Goal: Contribute content

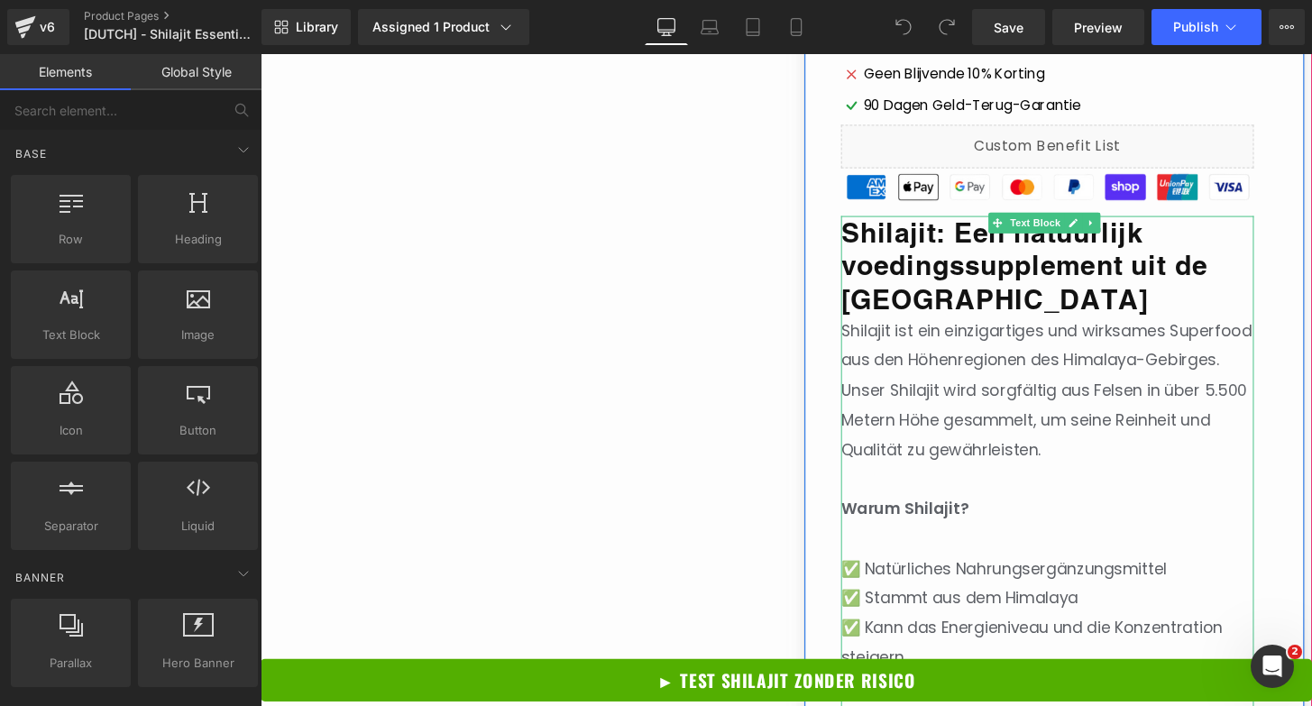
scroll to position [873, 0]
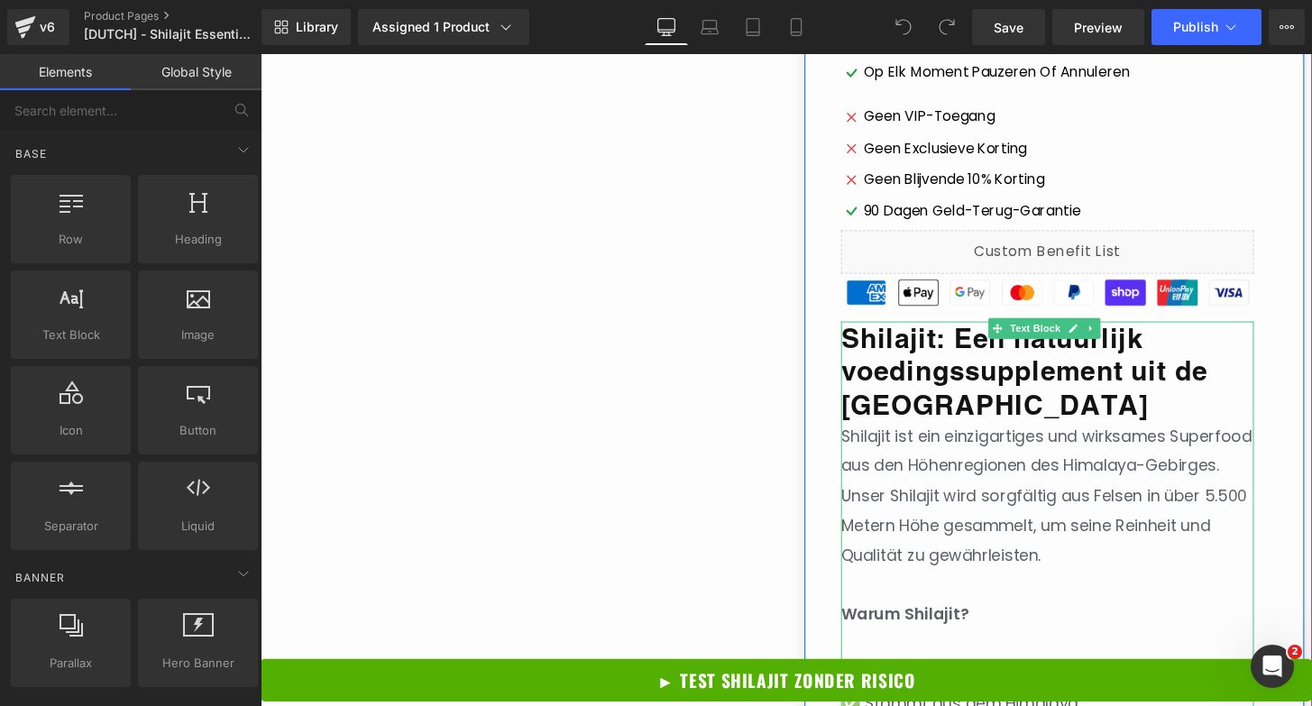
click at [1009, 371] on strong "Shilajit: Een natuurlijk voedingssupplement uit de [GEOGRAPHIC_DATA]" at bounding box center [1053, 384] width 381 height 102
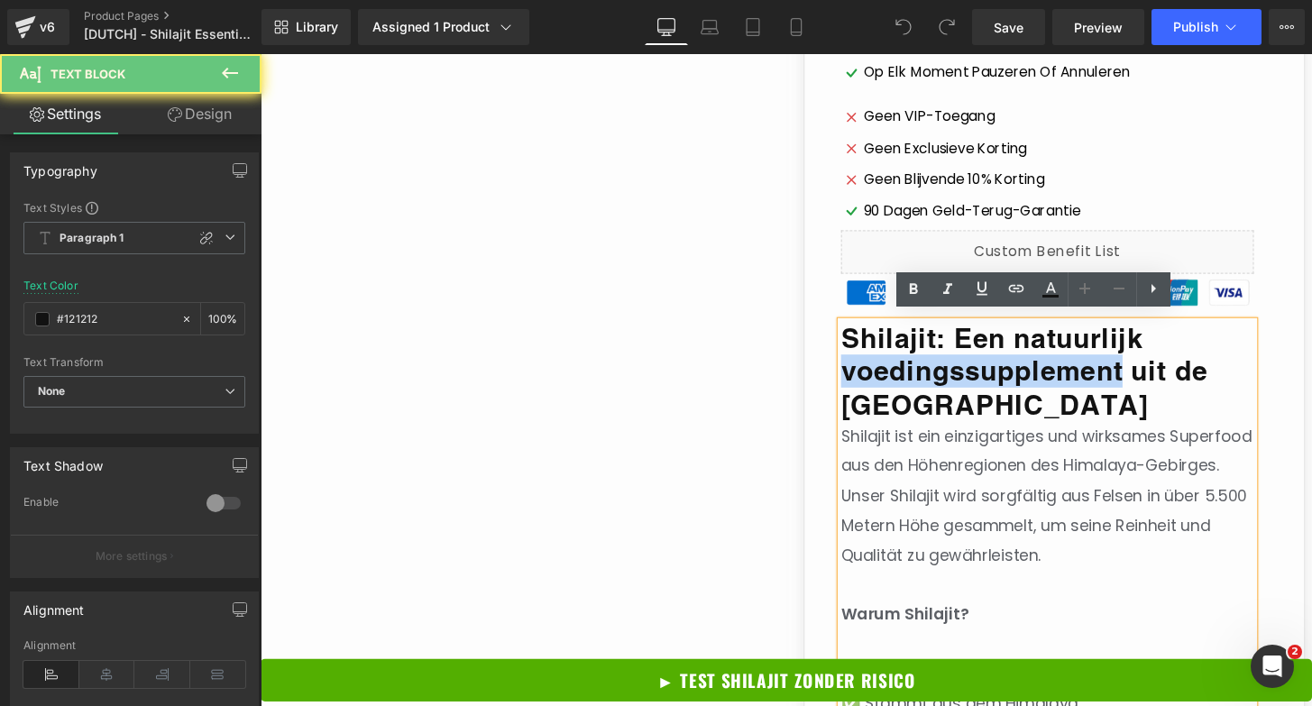
click at [1009, 371] on strong "Shilajit: Een natuurlijk voedingssupplement uit de [GEOGRAPHIC_DATA]" at bounding box center [1053, 384] width 381 height 102
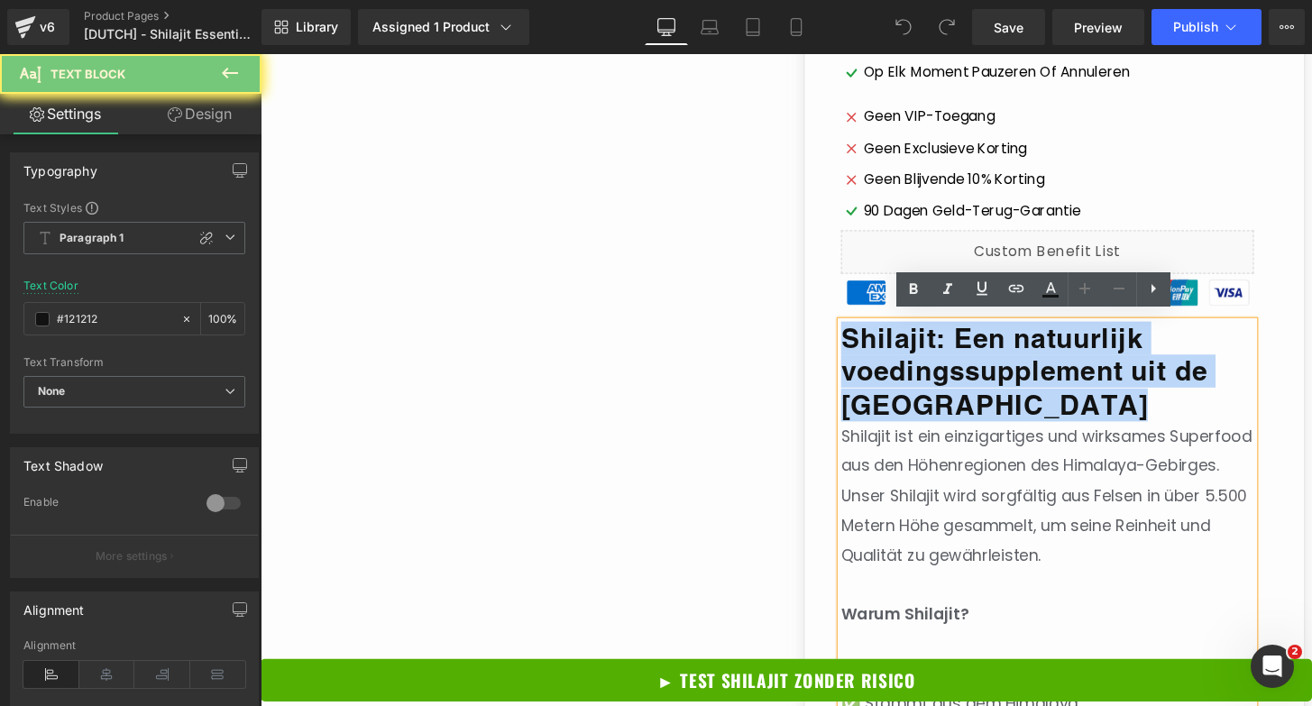
click at [1009, 371] on strong "Shilajit: Een natuurlijk voedingssupplement uit de [GEOGRAPHIC_DATA]" at bounding box center [1053, 384] width 381 height 102
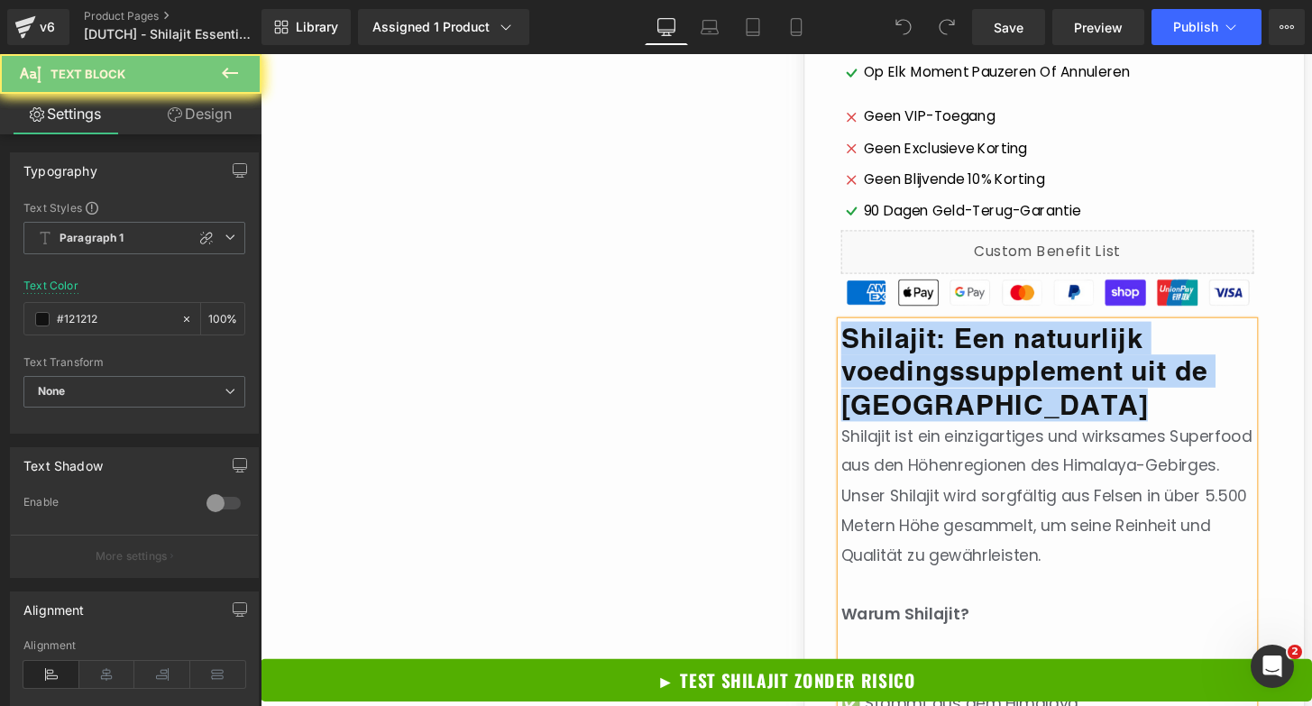
paste div
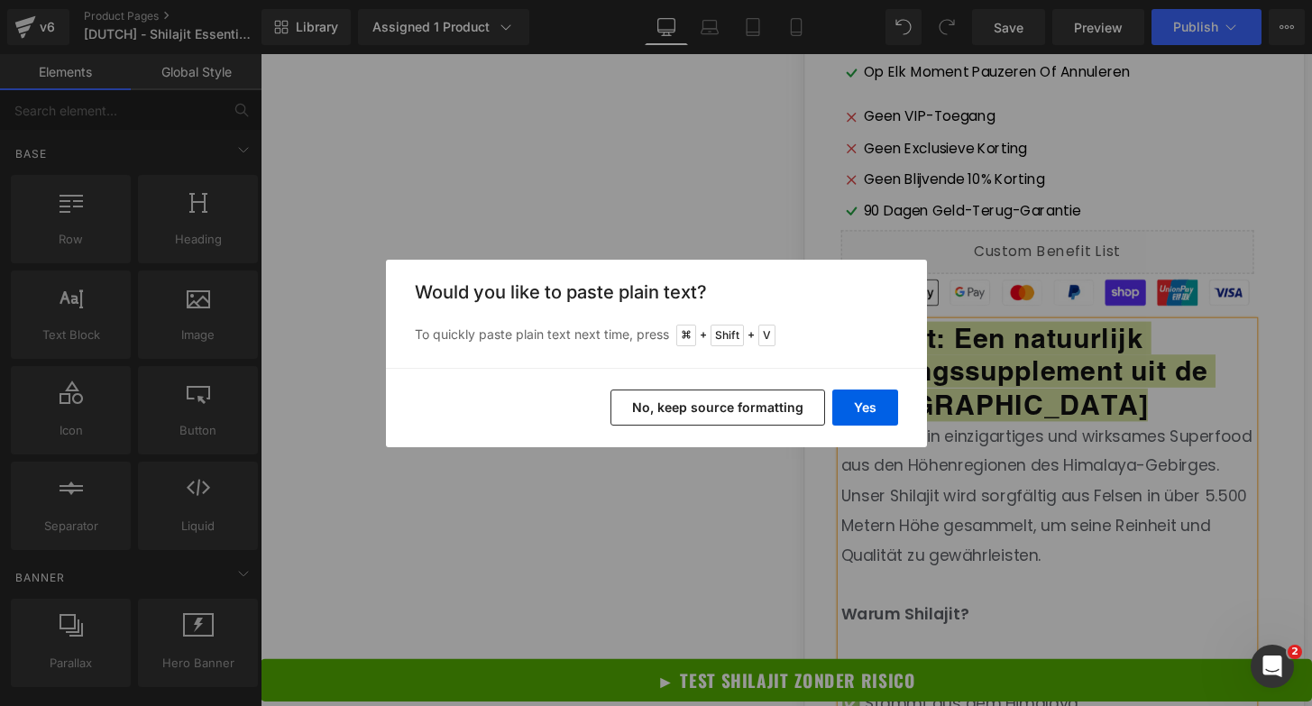
click at [786, 416] on button "No, keep source formatting" at bounding box center [718, 408] width 215 height 36
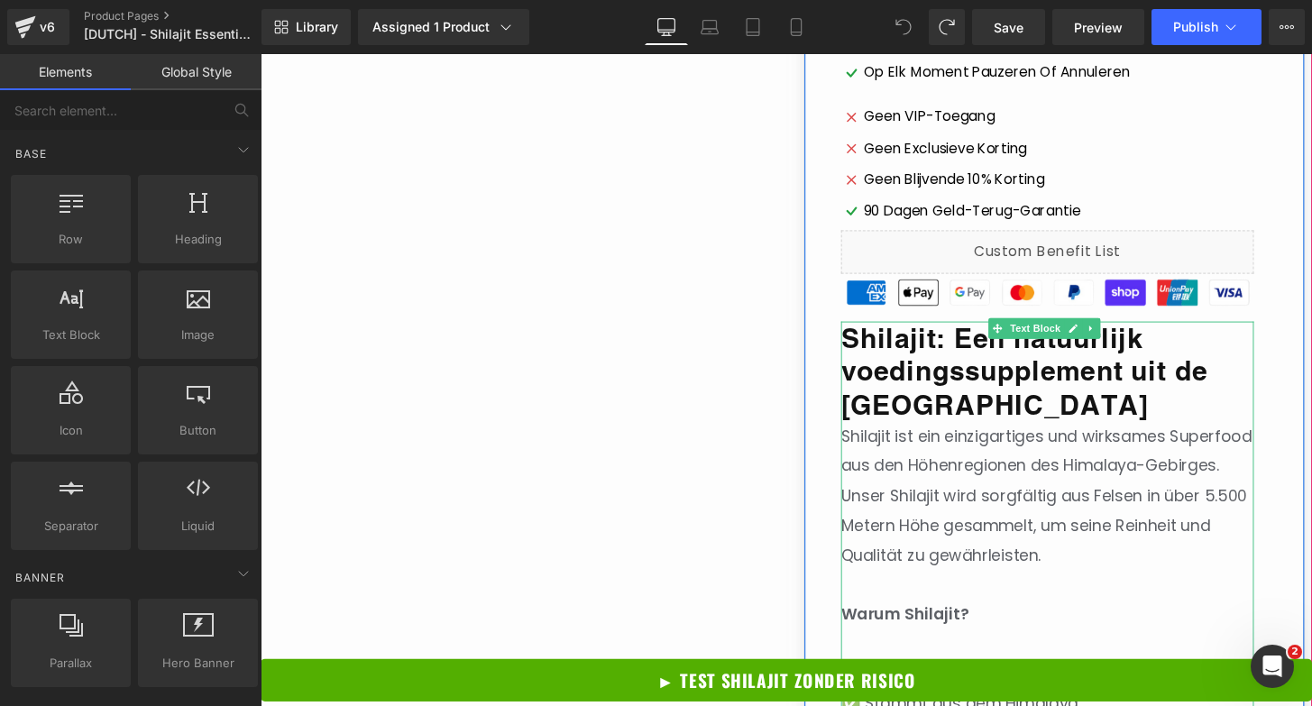
click at [992, 420] on h2 "Shilajit: Een natuurlijk voedingssupplement uit de [GEOGRAPHIC_DATA]" at bounding box center [1077, 384] width 428 height 104
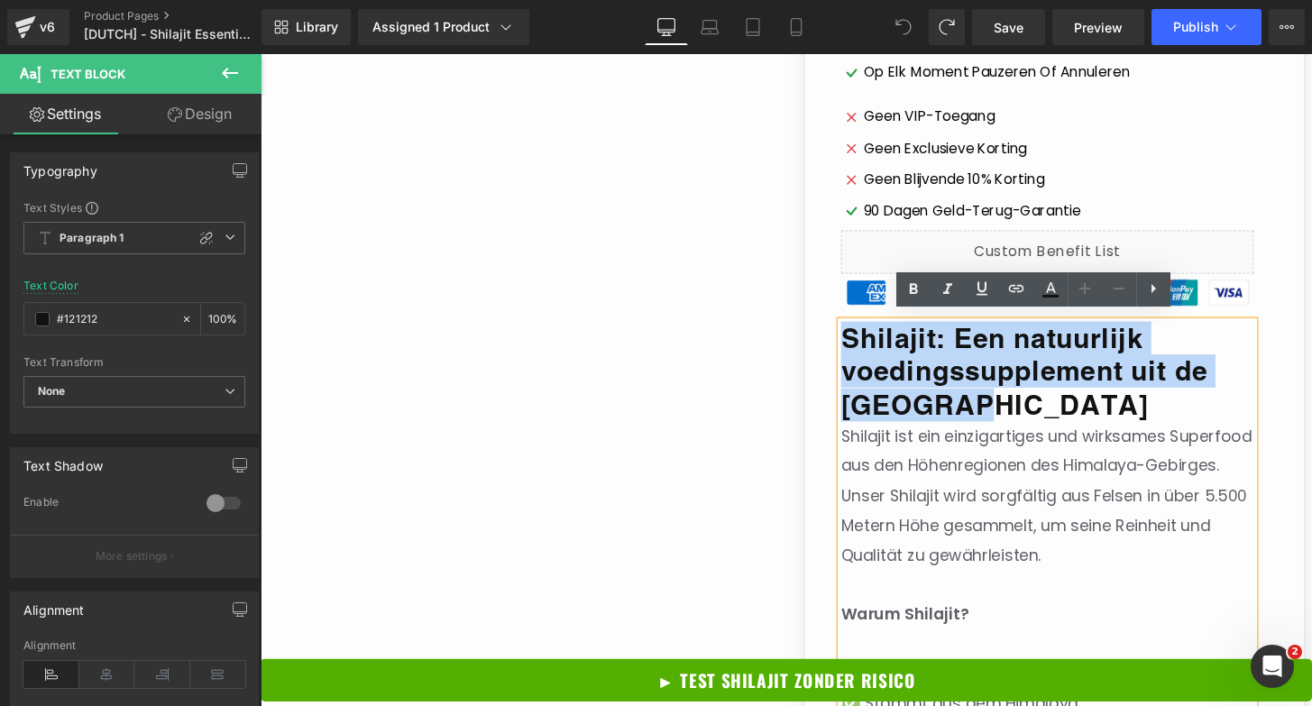
drag, startPoint x: 1004, startPoint y: 409, endPoint x: 864, endPoint y: 344, distance: 154.2
click at [864, 344] on h2 "Shilajit: Een natuurlijk voedingssupplement uit de [GEOGRAPHIC_DATA]" at bounding box center [1077, 384] width 428 height 104
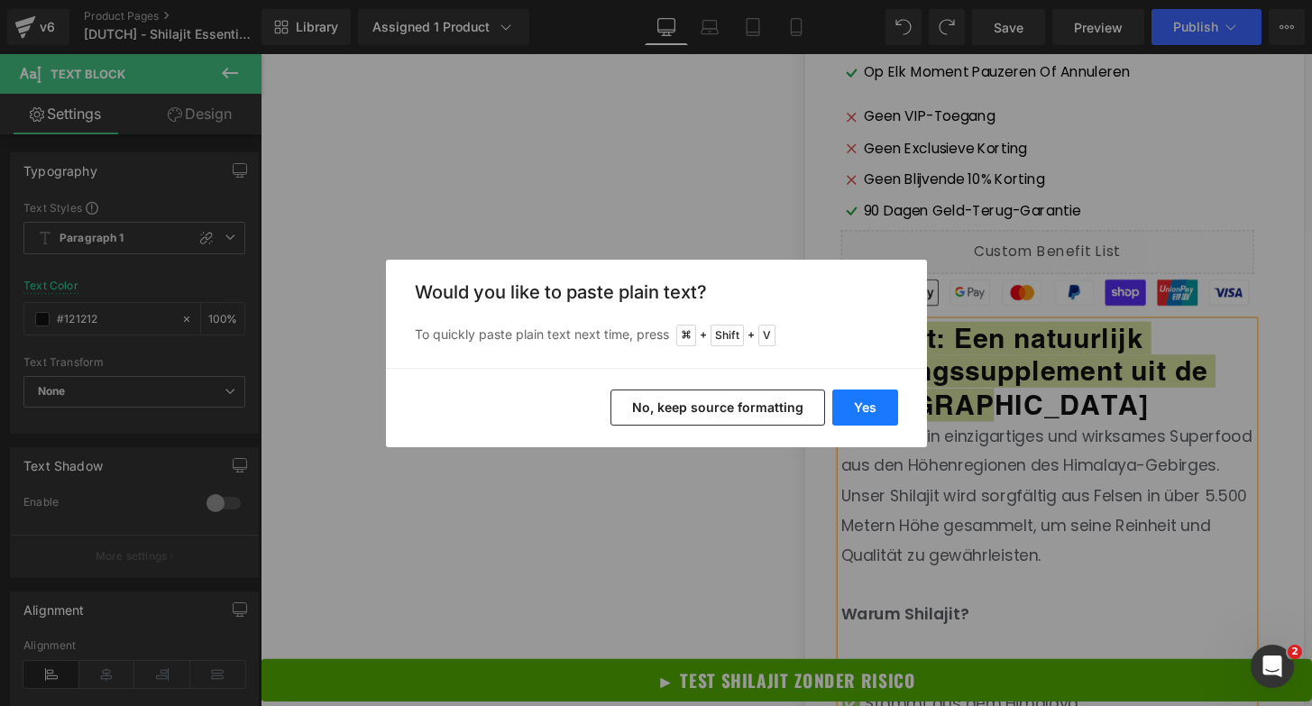
click at [866, 408] on button "Yes" at bounding box center [866, 408] width 66 height 36
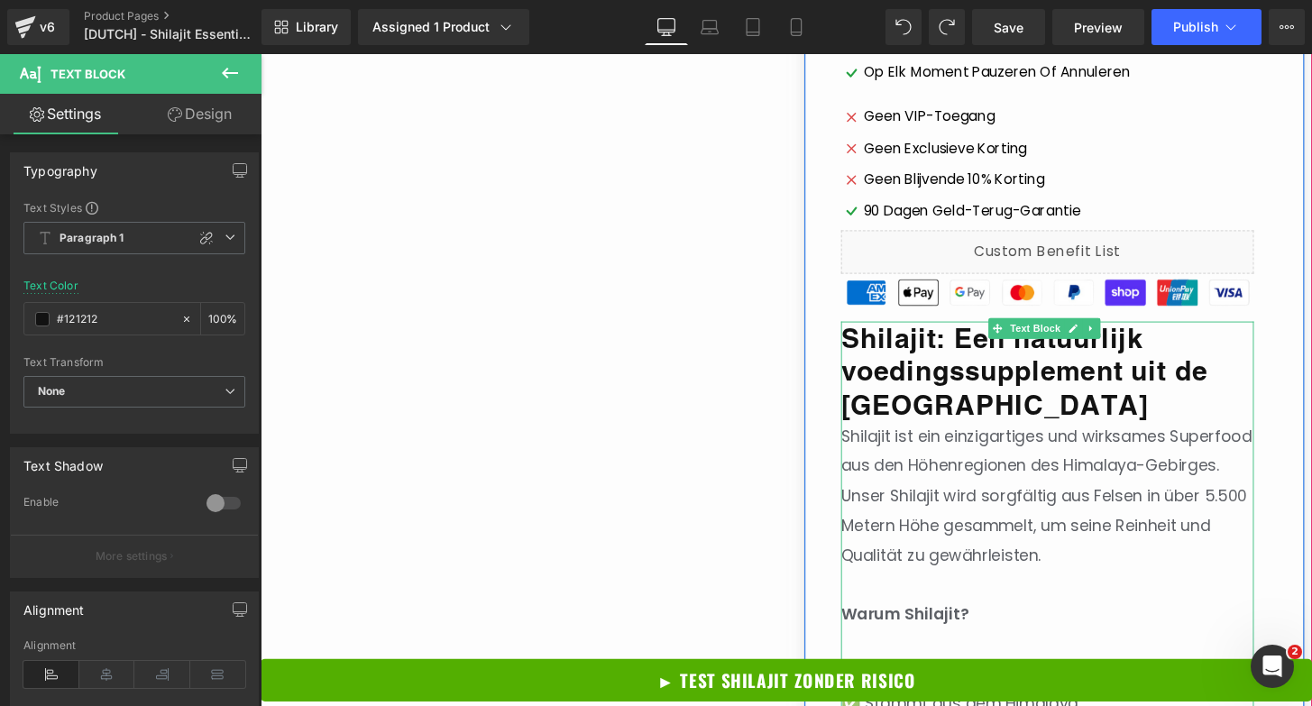
click at [1018, 414] on h2 "Shilajit: Een natuurlijk voedingssupplement uit de [GEOGRAPHIC_DATA]" at bounding box center [1077, 384] width 428 height 104
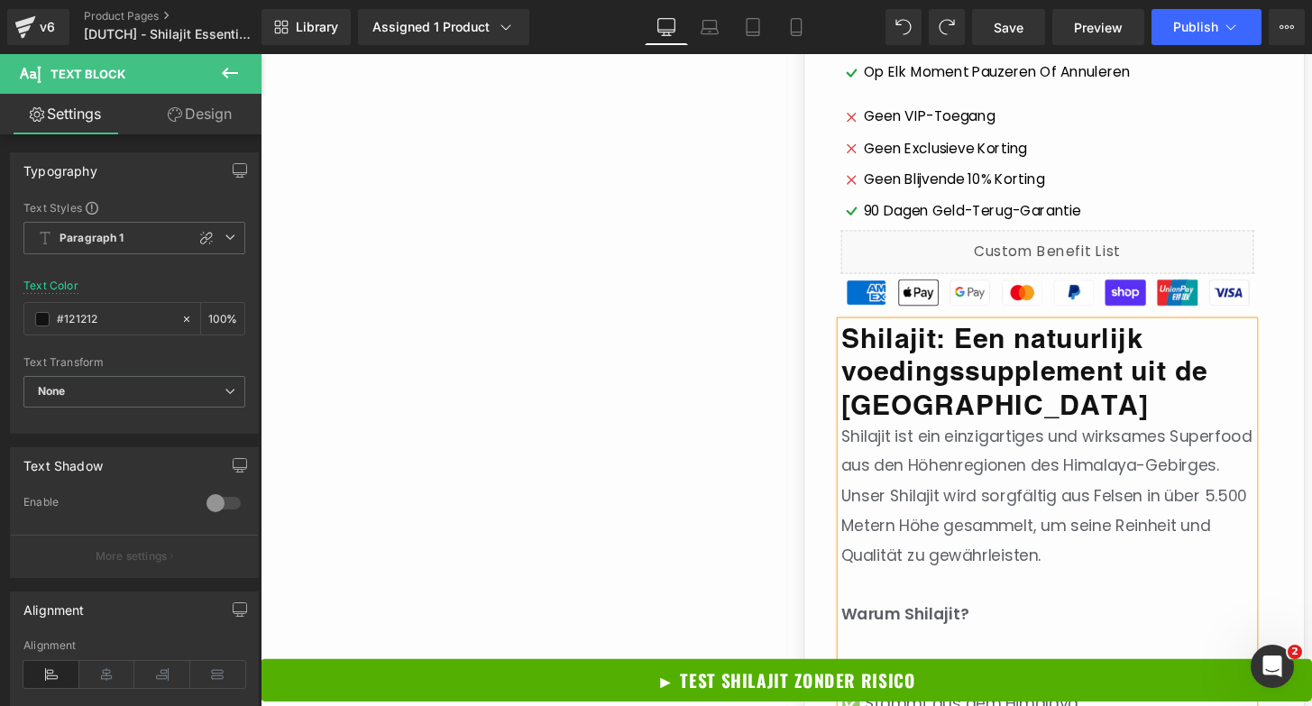
click at [995, 439] on span "Shilajit ist ein einzigartiges und wirksames Superfood aus den Höhenregionen de…" at bounding box center [1076, 512] width 427 height 146
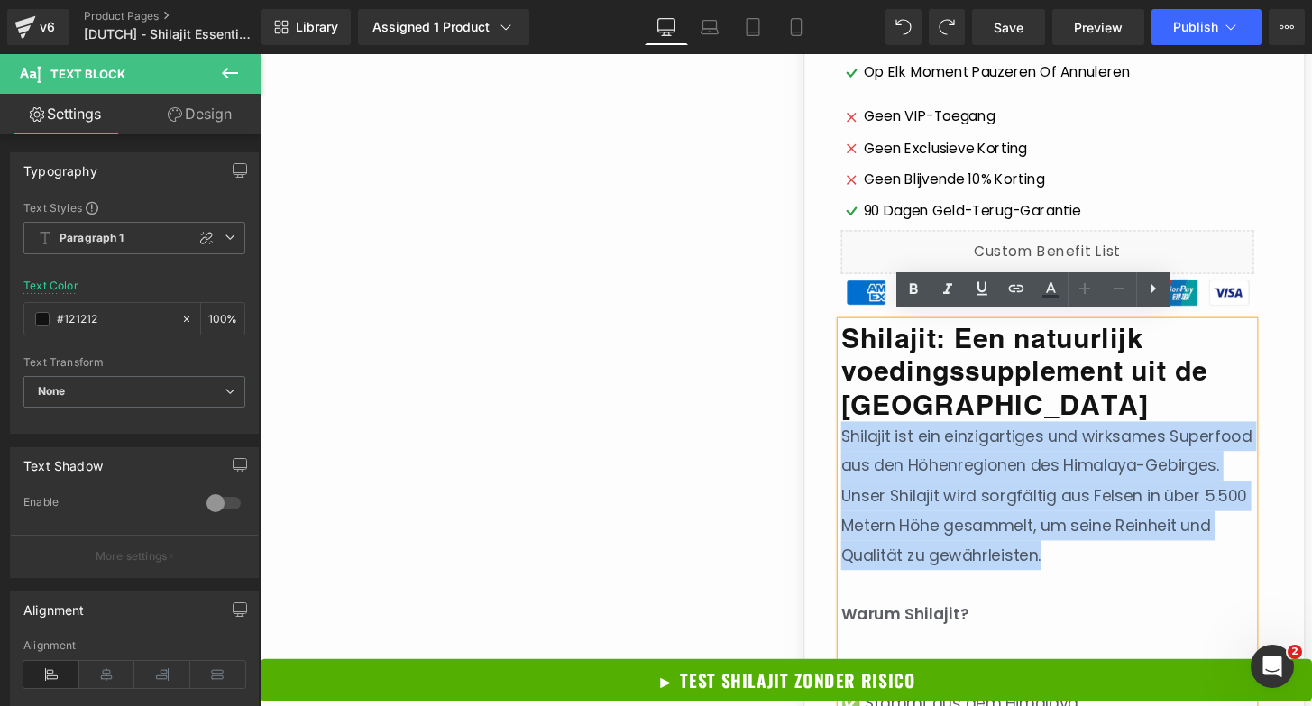
drag, startPoint x: 1178, startPoint y: 565, endPoint x: 860, endPoint y: 441, distance: 341.5
click at [863, 441] on p "Shilajit ist ein einzigartiges und wirksames Superfood aus den Höhenregionen de…" at bounding box center [1077, 513] width 428 height 154
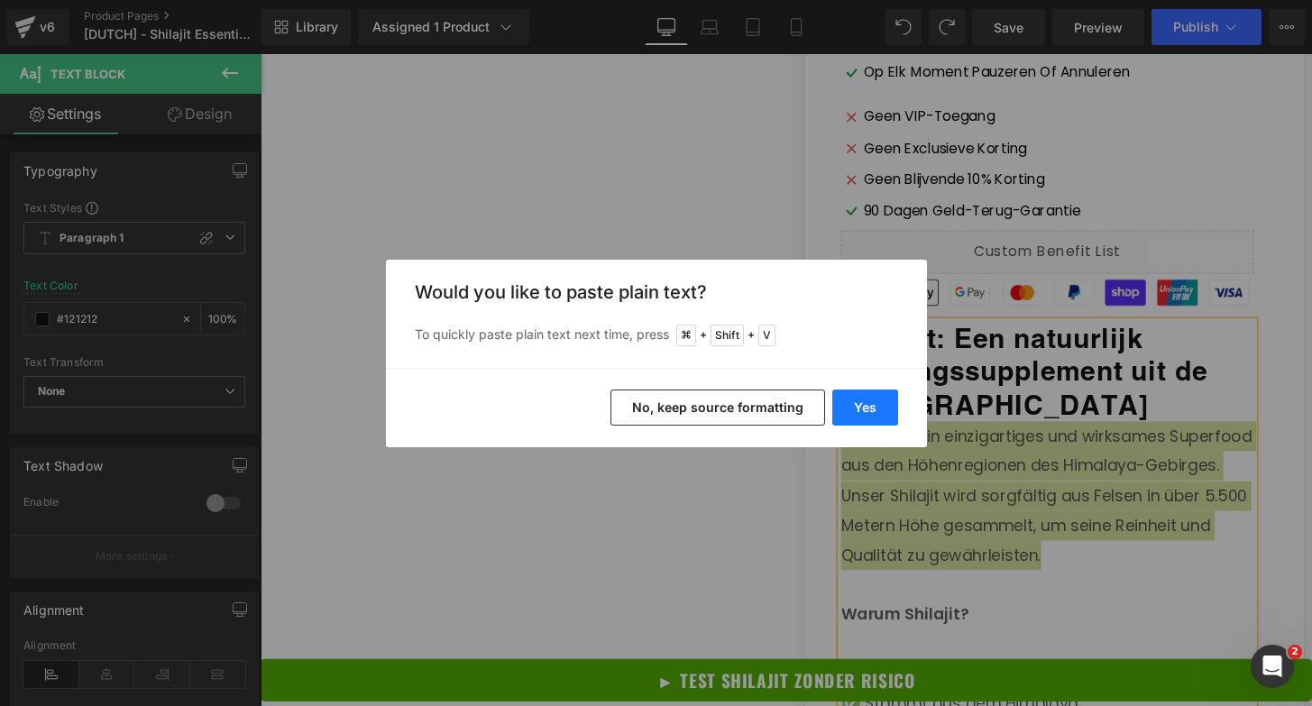
click at [865, 410] on button "Yes" at bounding box center [866, 408] width 66 height 36
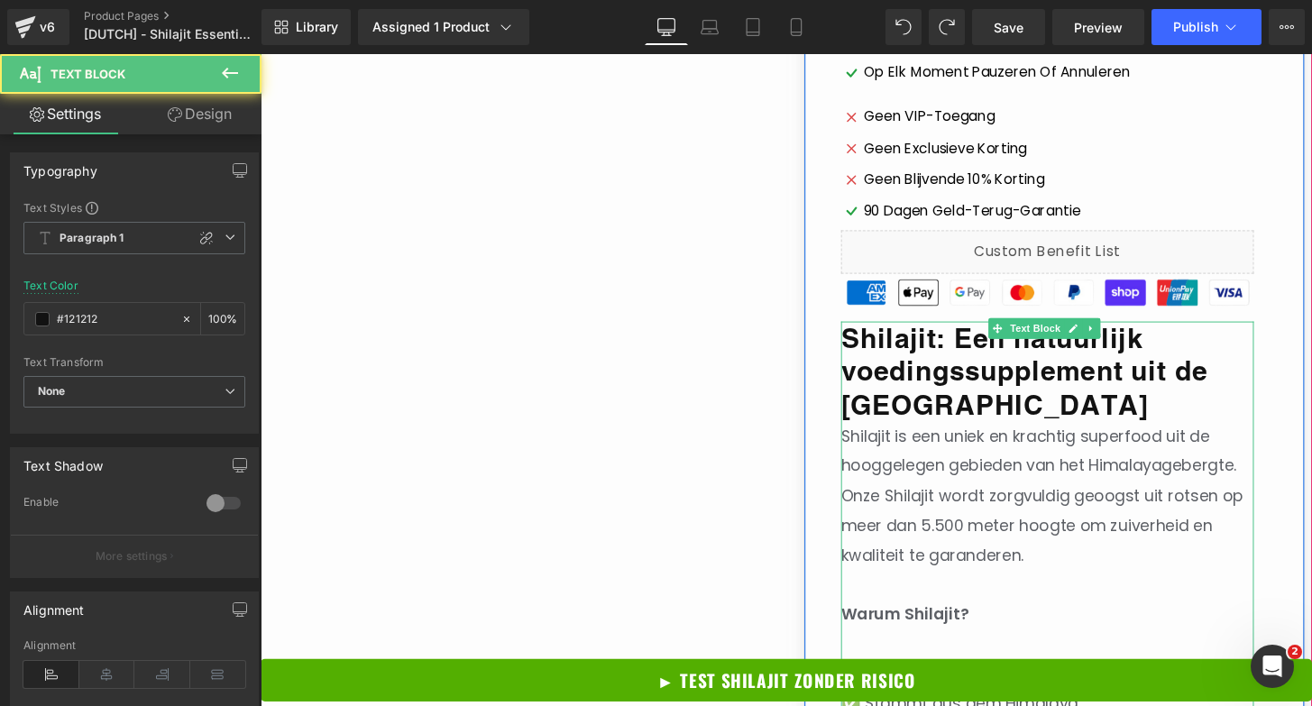
click at [1066, 548] on p "Shilajit is een uniek en krachtig superfood uit de hooggelegen gebieden van het…" at bounding box center [1077, 513] width 428 height 154
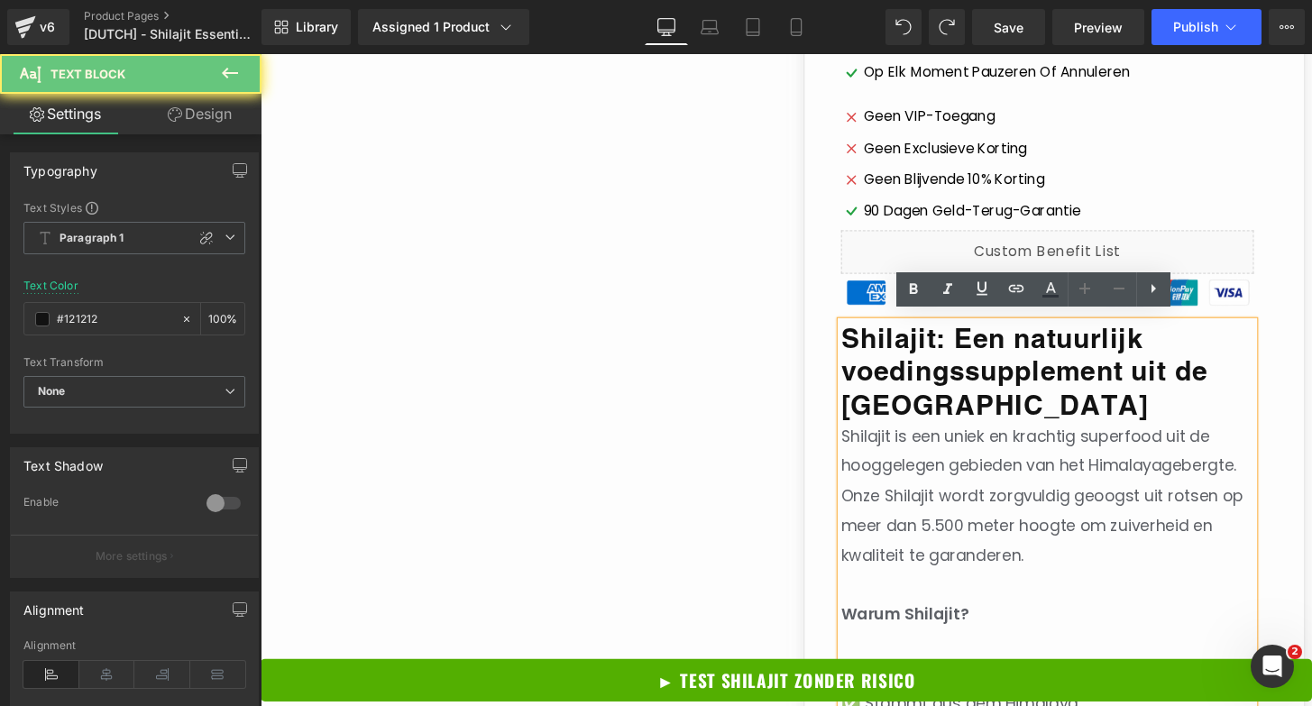
click at [1088, 564] on p "Shilajit is een uniek en krachtig superfood uit de hooggelegen gebieden van het…" at bounding box center [1077, 513] width 428 height 154
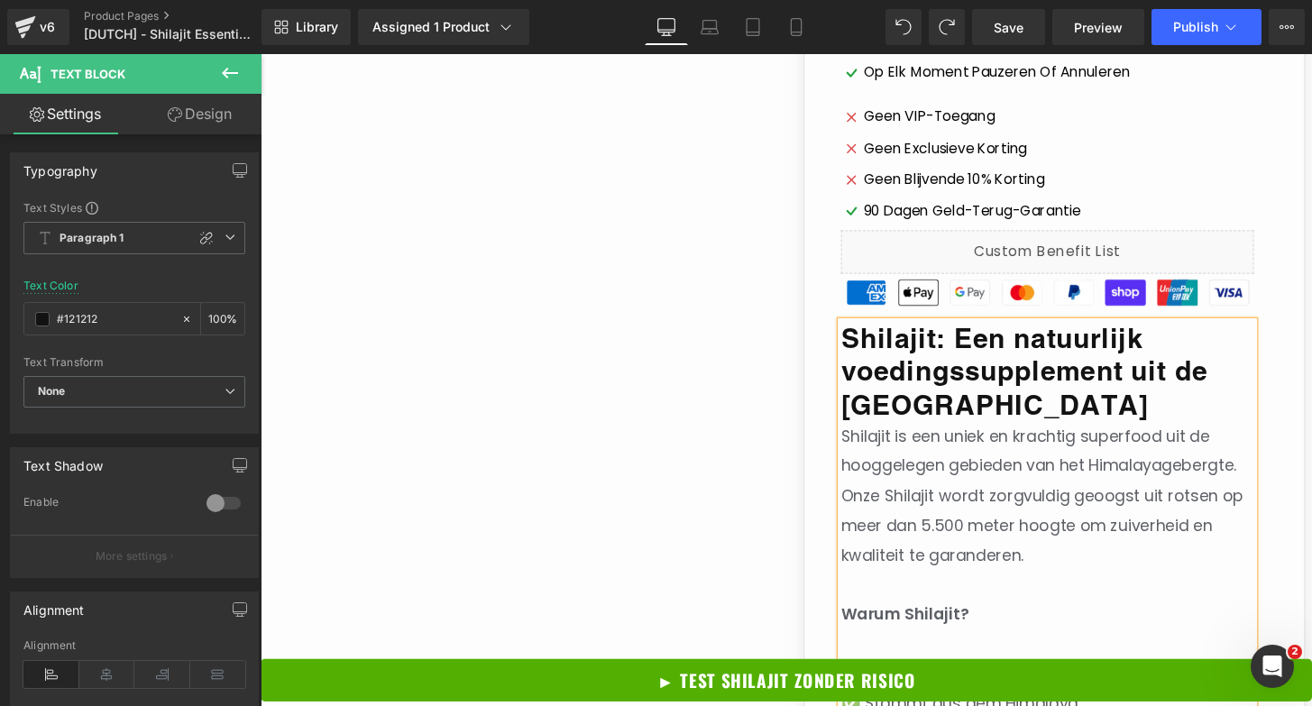
scroll to position [995, 0]
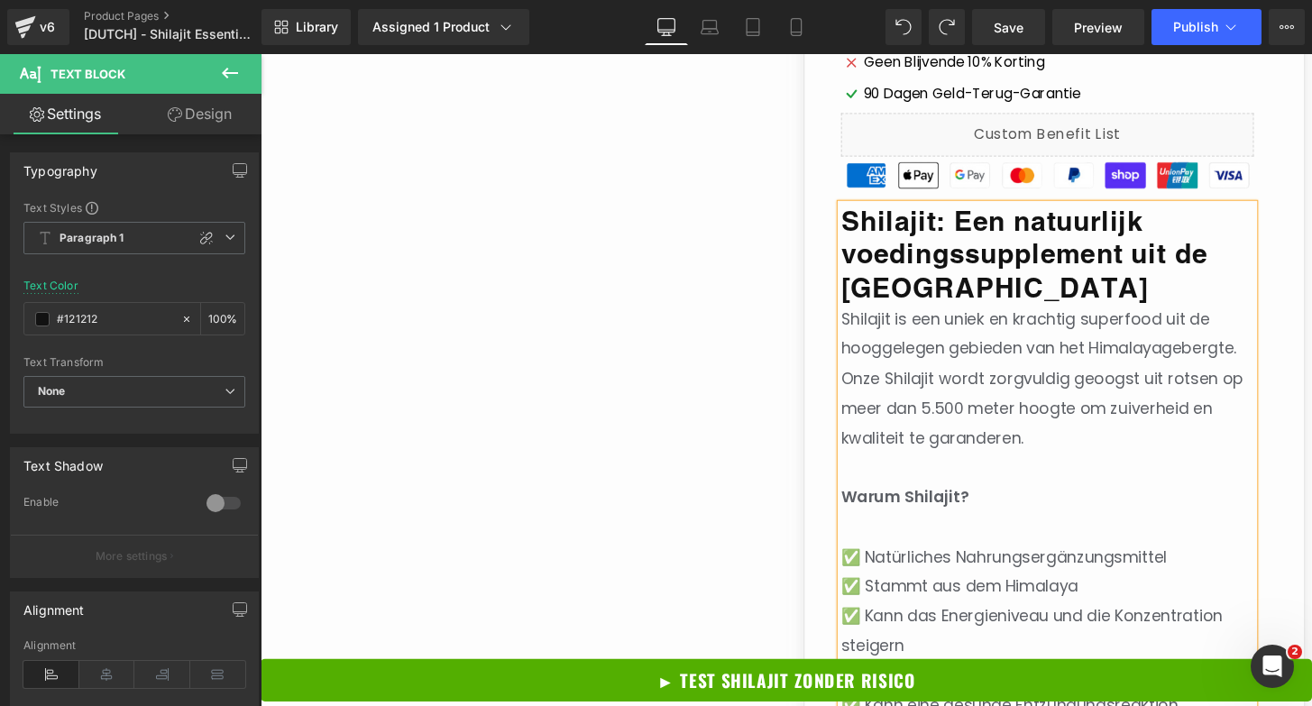
click at [943, 499] on p "Warum Shilajit?" at bounding box center [1077, 514] width 428 height 31
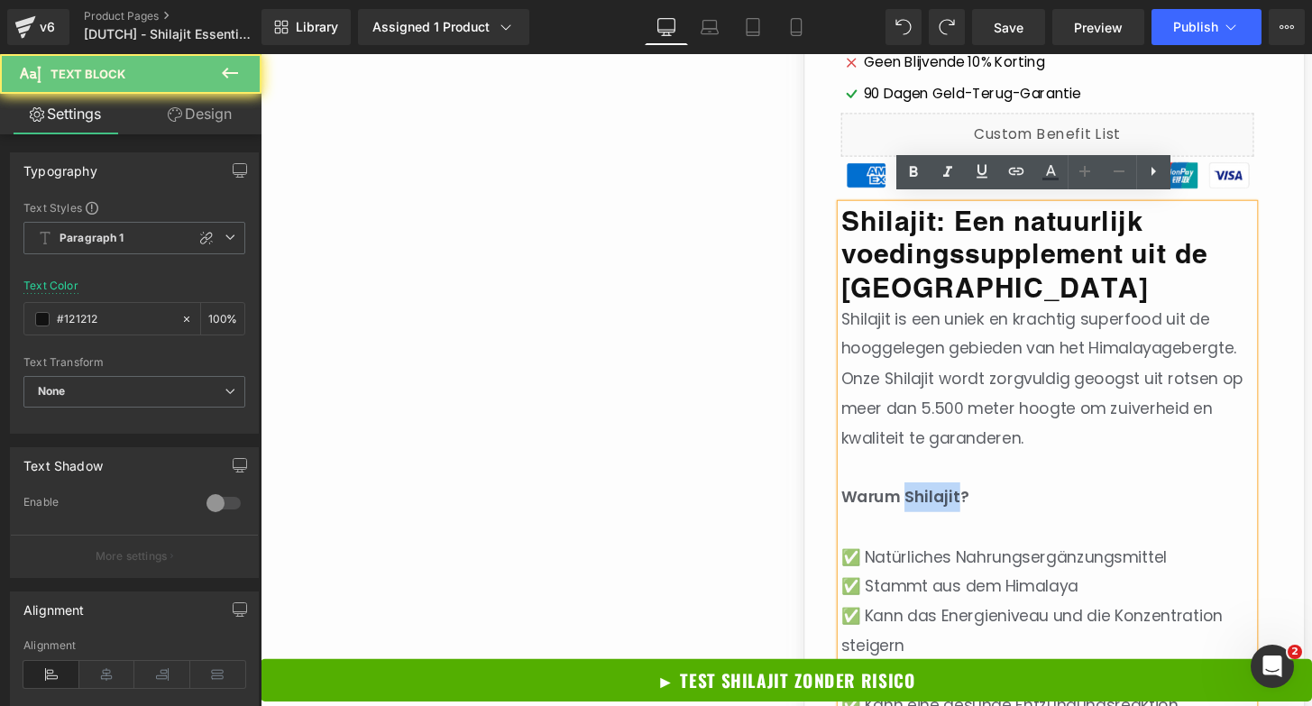
click at [943, 499] on p "Warum Shilajit?" at bounding box center [1077, 514] width 428 height 31
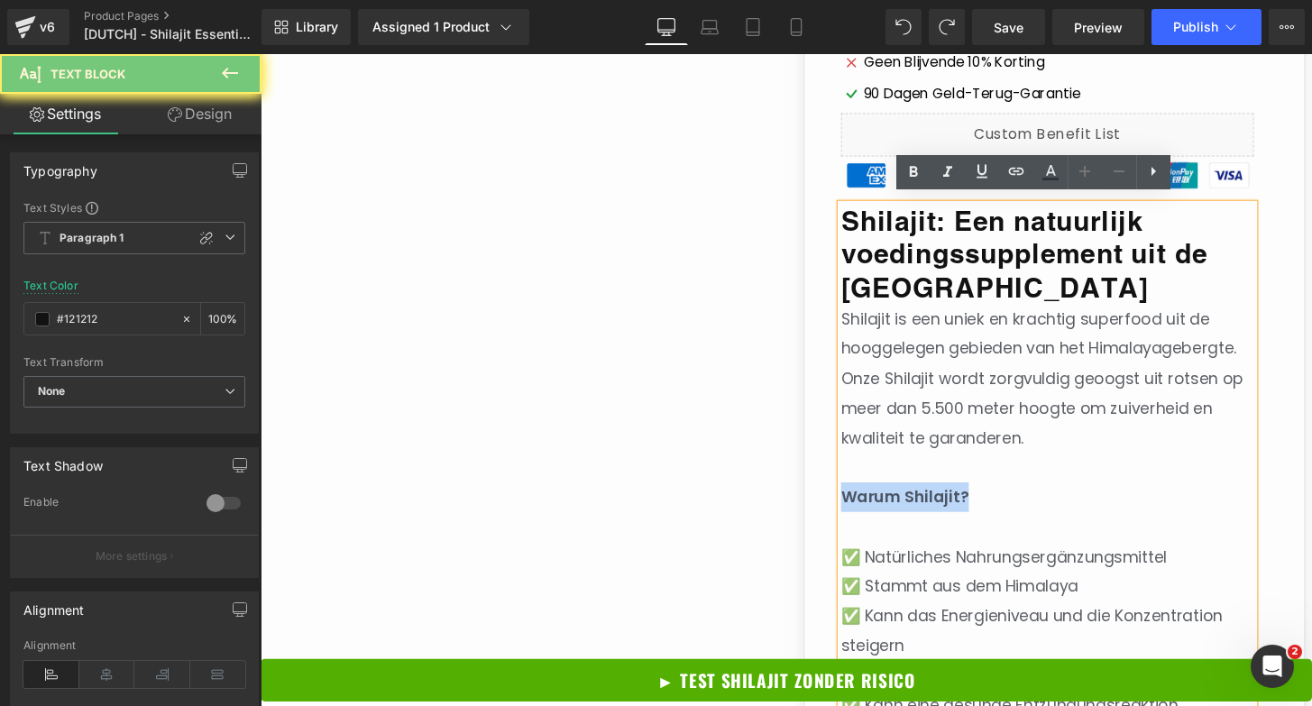
click at [943, 499] on p "Warum Shilajit?" at bounding box center [1077, 514] width 428 height 31
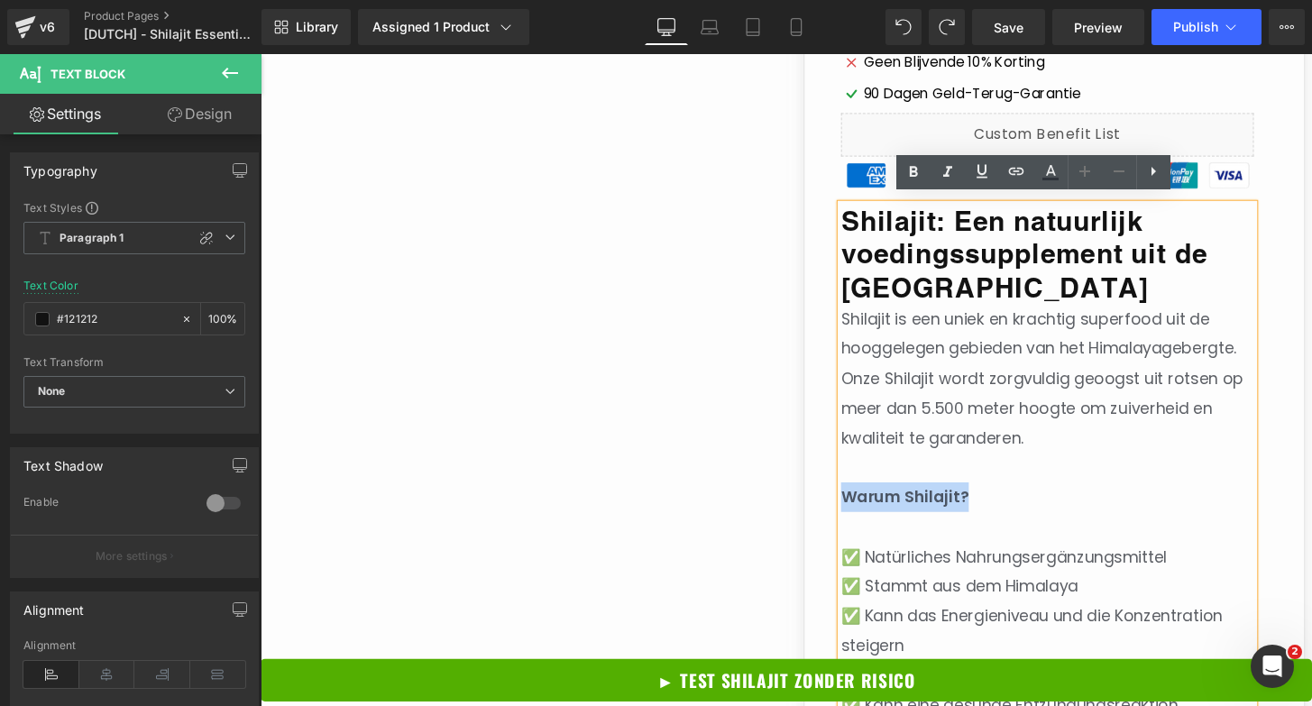
drag, startPoint x: 1002, startPoint y: 502, endPoint x: 861, endPoint y: 493, distance: 141.0
click at [863, 499] on p "Warum Shilajit?" at bounding box center [1077, 514] width 428 height 31
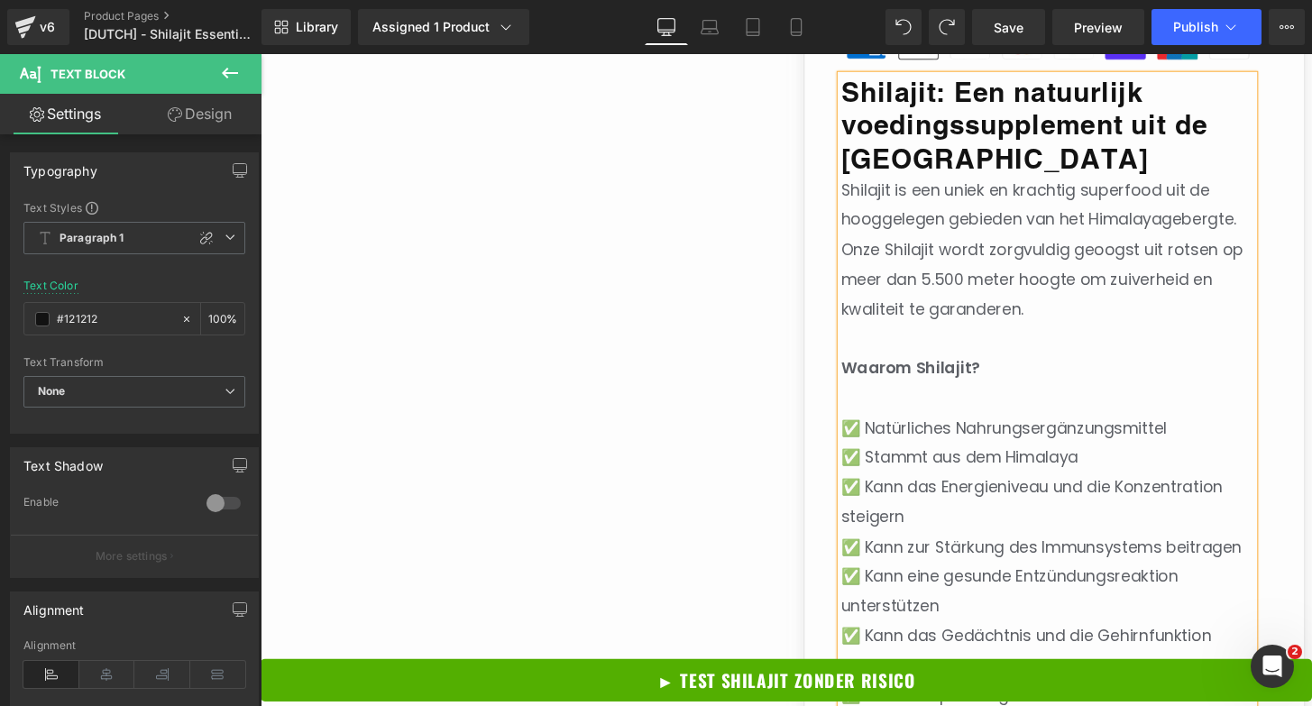
scroll to position [1141, 0]
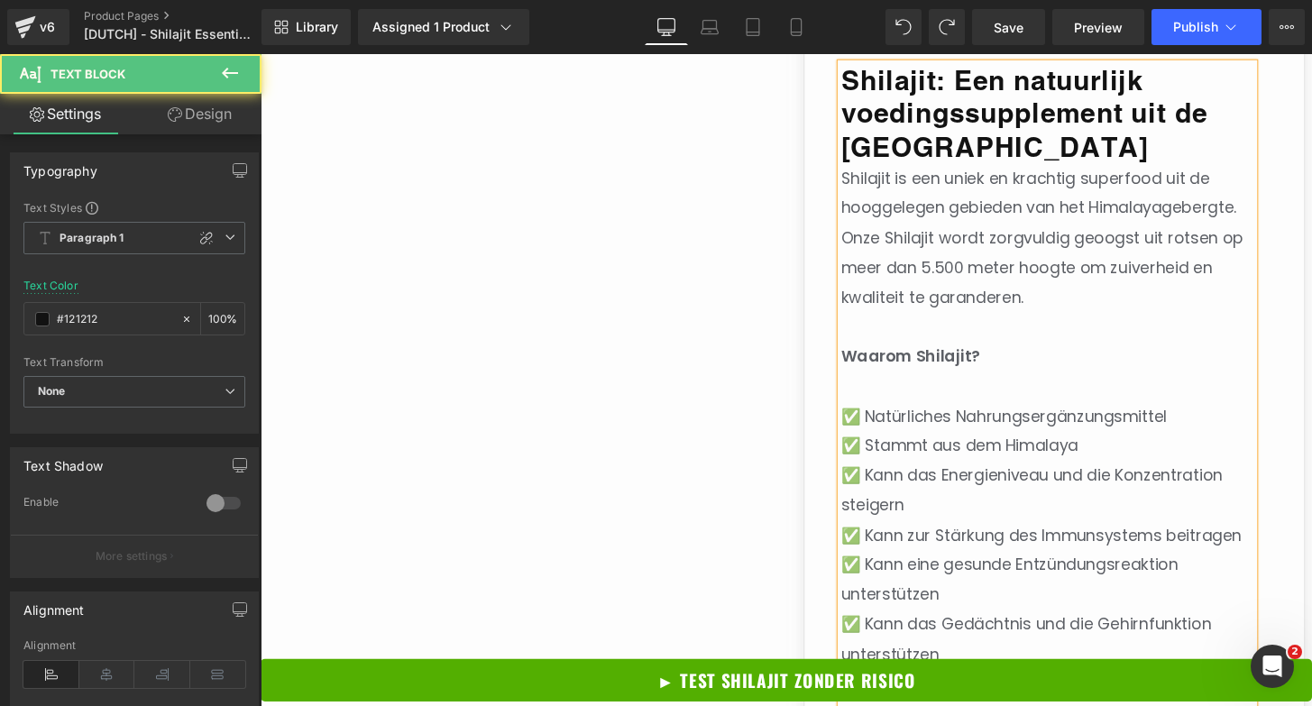
click at [970, 487] on span "✅ Kann das Energieniveau und die Konzentration steigern" at bounding box center [1061, 506] width 396 height 53
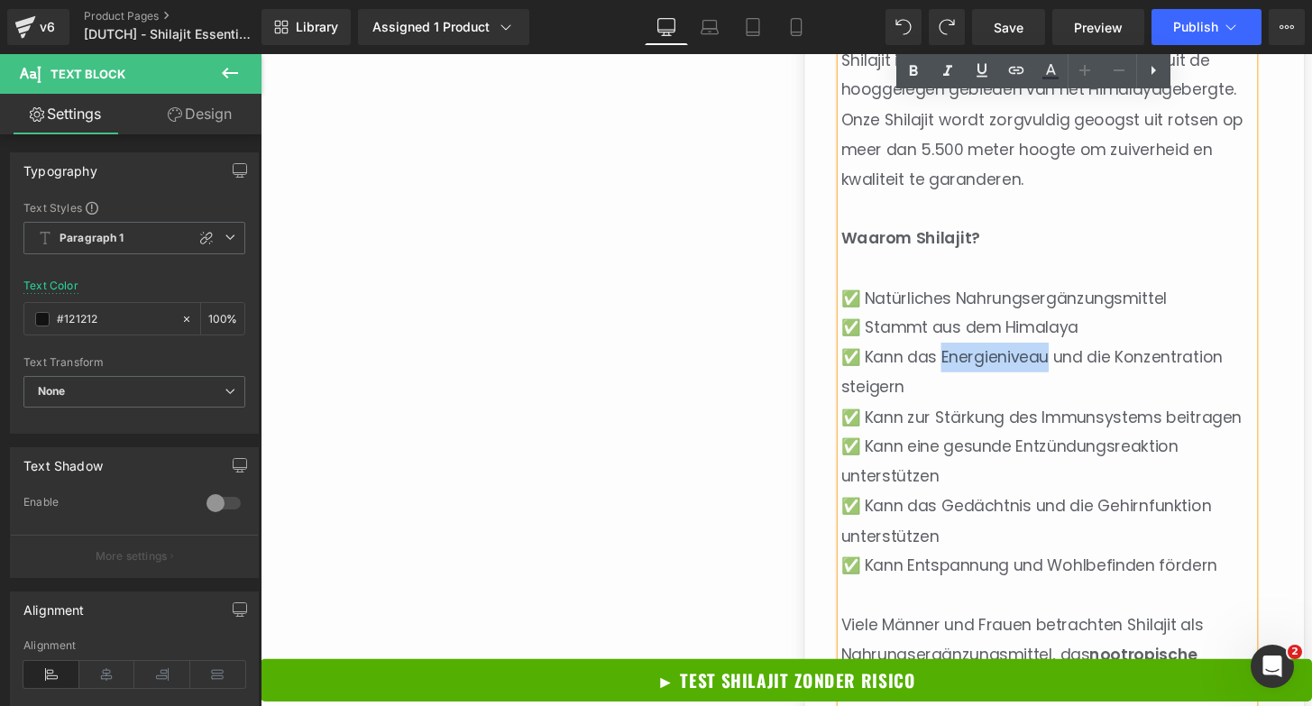
scroll to position [1302, 0]
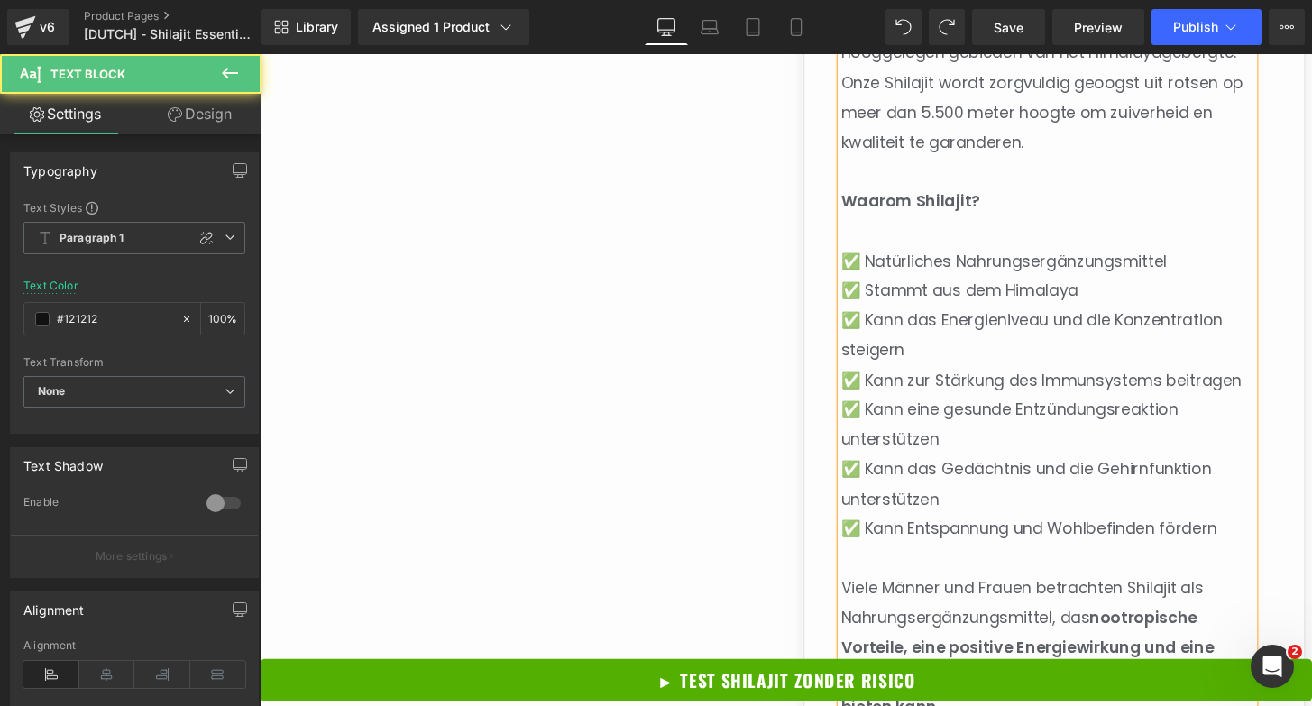
click at [971, 457] on p "✅ Kann eine gesunde Entzündungsreaktion unterstützen" at bounding box center [1077, 439] width 428 height 61
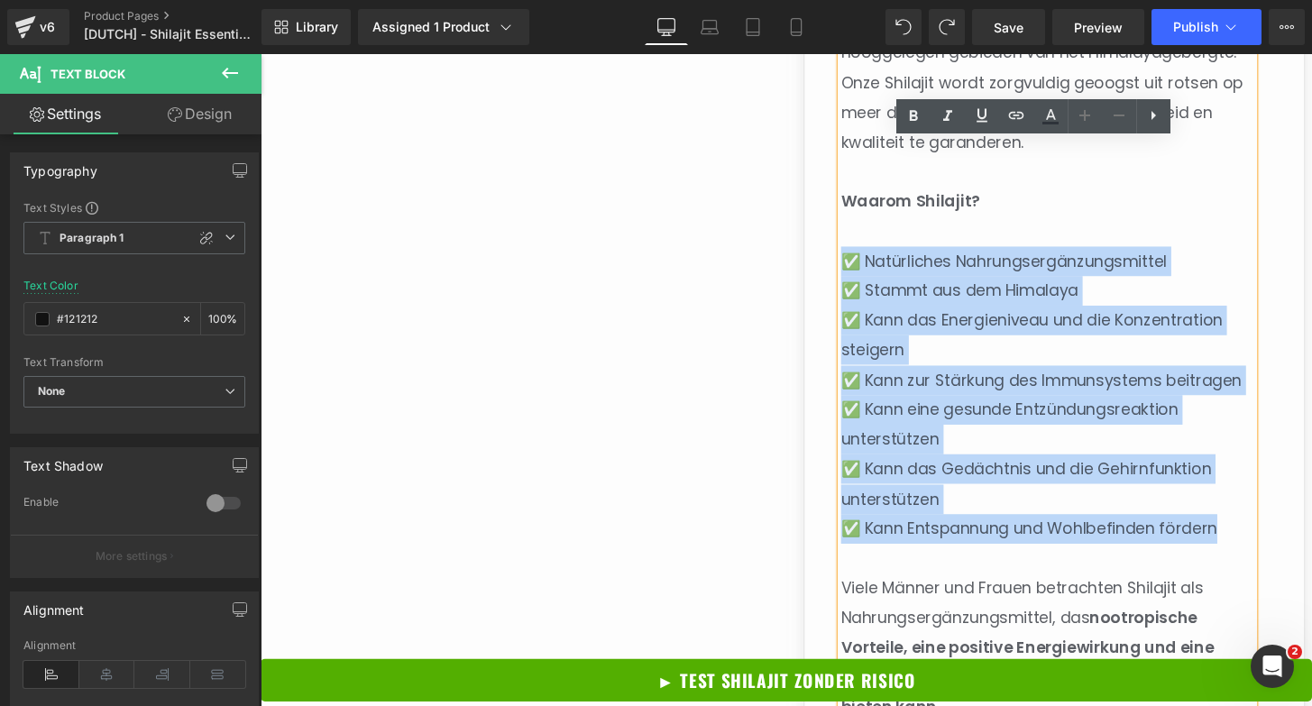
drag, startPoint x: 1248, startPoint y: 540, endPoint x: 858, endPoint y: 271, distance: 474.6
click at [863, 271] on div "Shilajit: Een natuurlijk voedingssupplement uit de Himalaya Shilajit is een uni…" at bounding box center [1077, 325] width 428 height 844
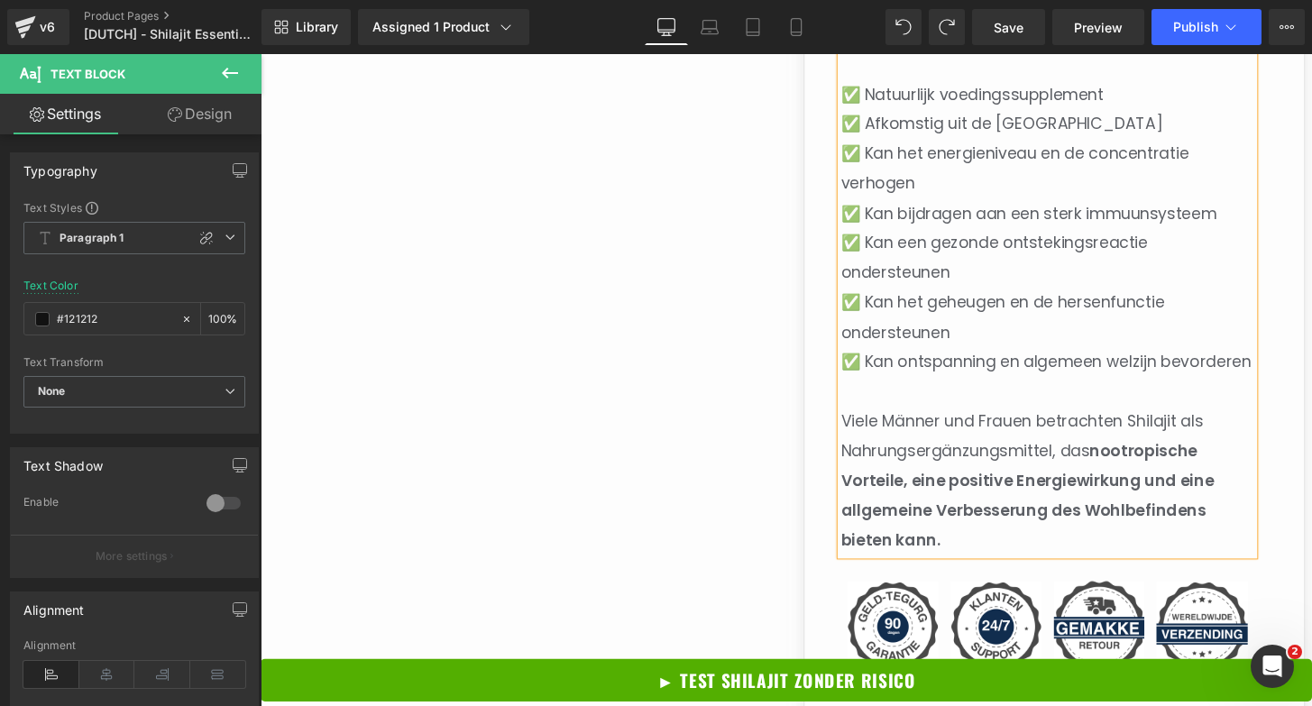
scroll to position [1487, 0]
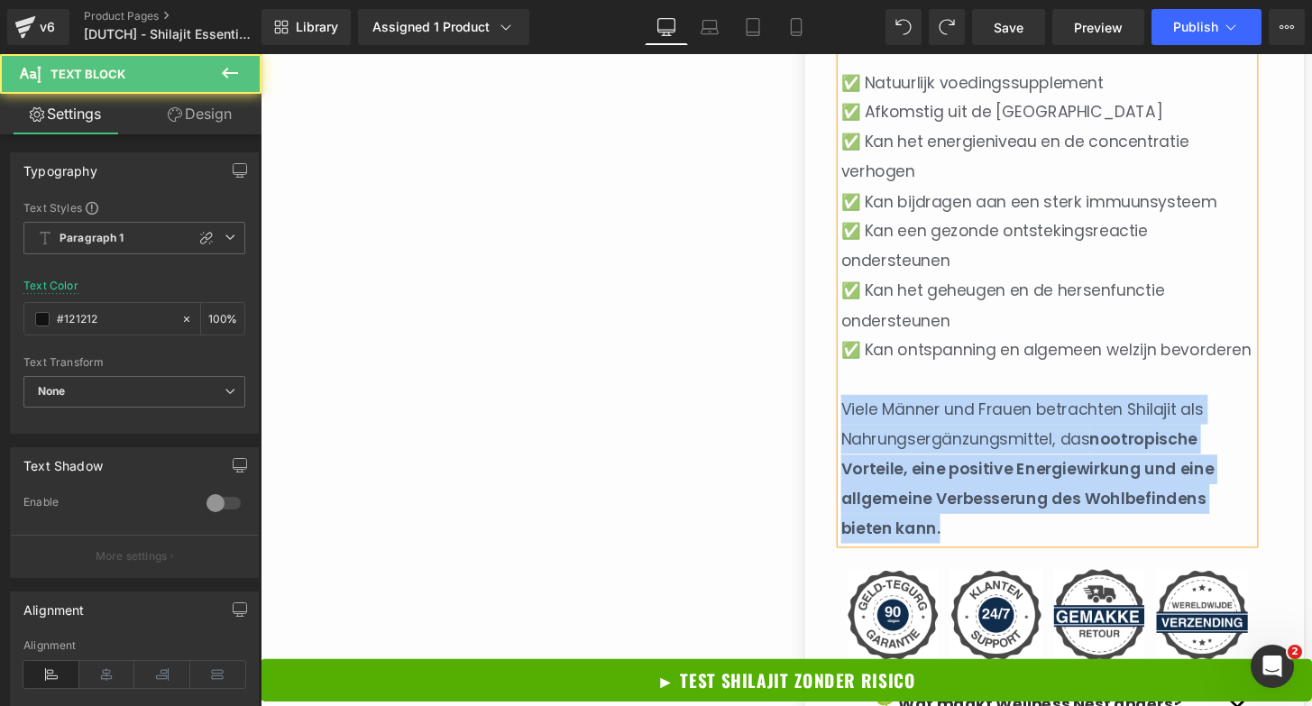
drag, startPoint x: 996, startPoint y: 565, endPoint x: 860, endPoint y: 444, distance: 182.1
click at [863, 444] on p "Viele Männer und Frauen betrachten Shilajit als Nahrungsergänzungsmittel, das n…" at bounding box center [1077, 485] width 428 height 154
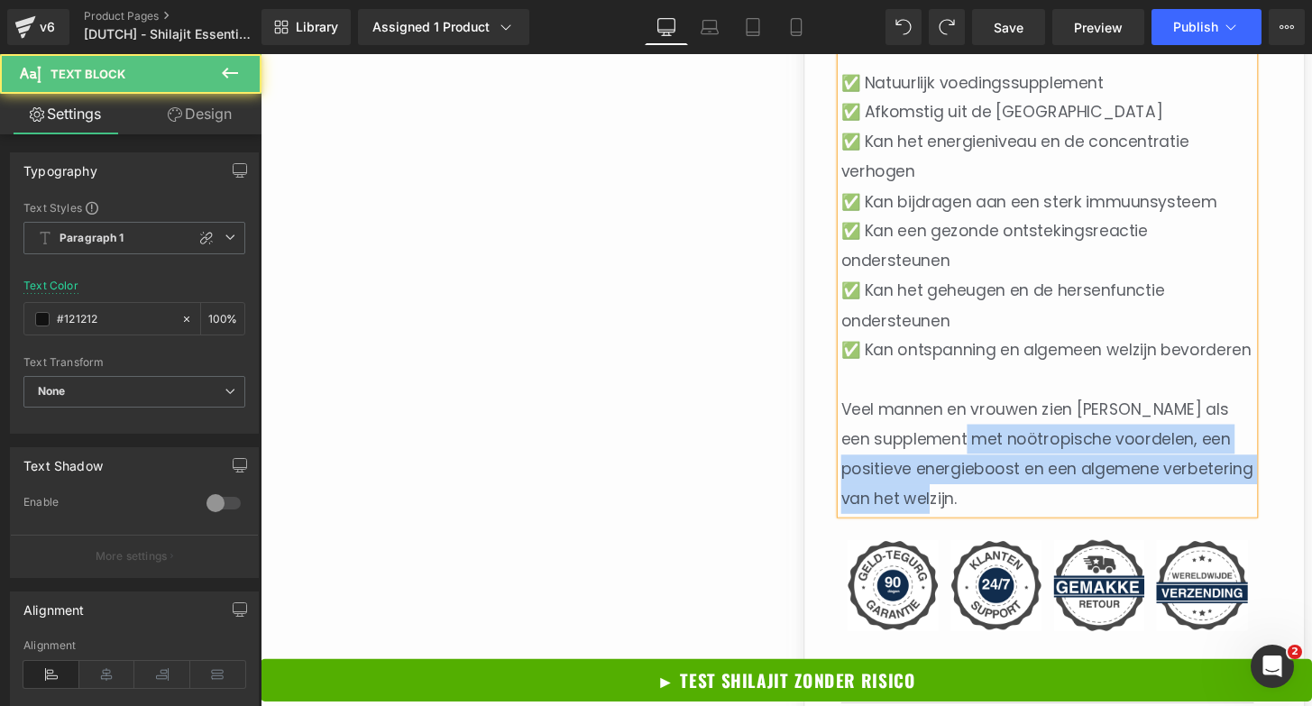
drag, startPoint x: 1085, startPoint y: 542, endPoint x: 995, endPoint y: 470, distance: 115.5
click at [995, 470] on p "Veel mannen en vrouwen zien [PERSON_NAME] als een supplement met noötropische v…" at bounding box center [1077, 470] width 428 height 124
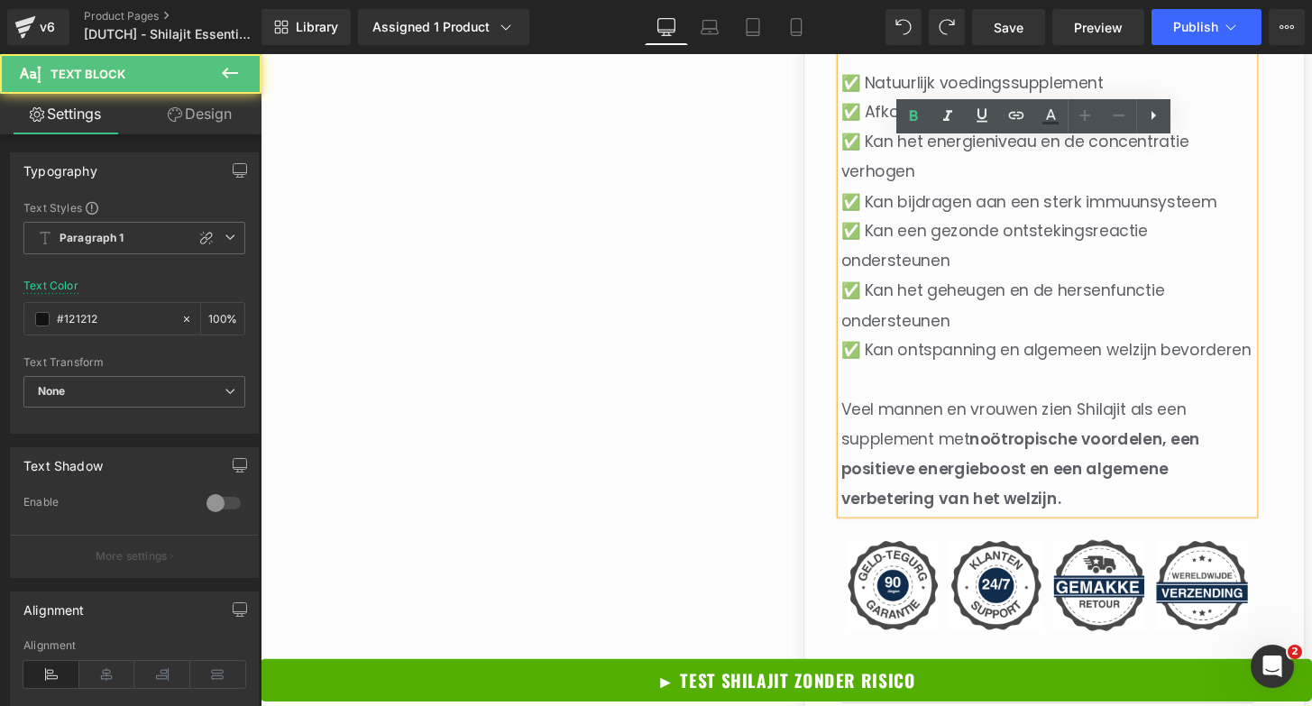
click at [1090, 408] on p at bounding box center [1077, 392] width 428 height 31
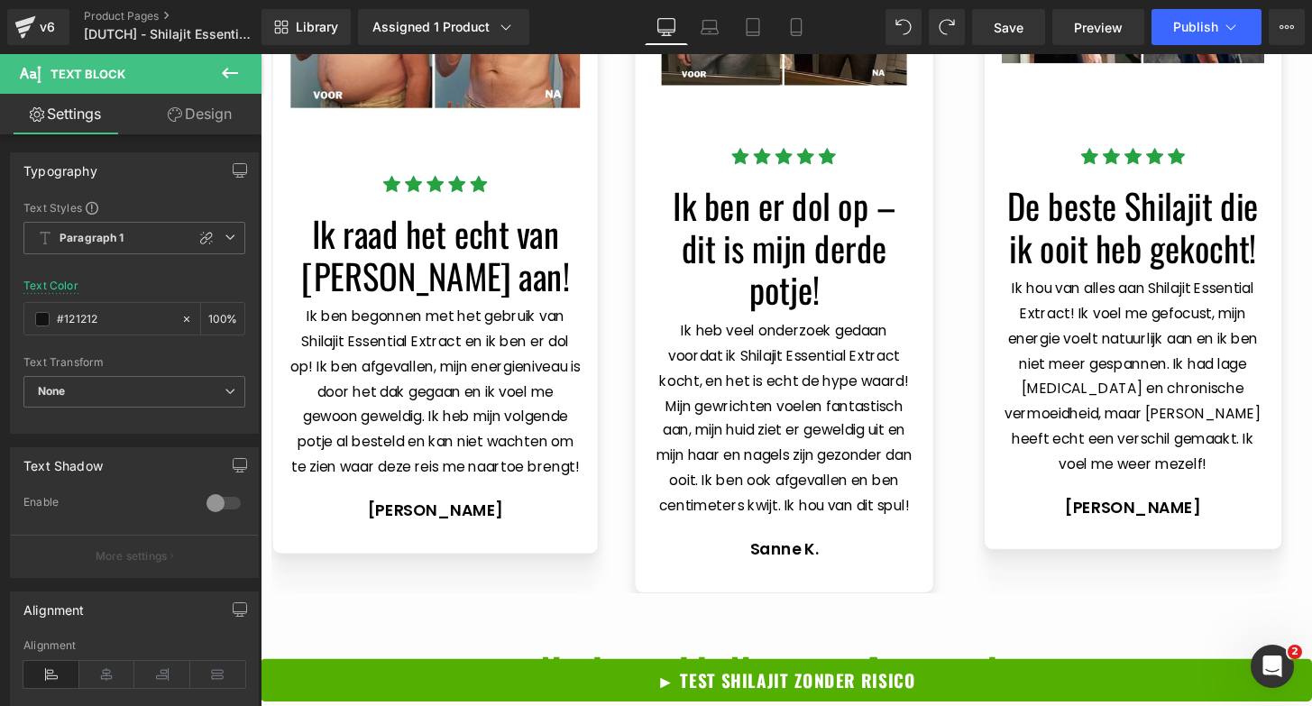
scroll to position [5675, 0]
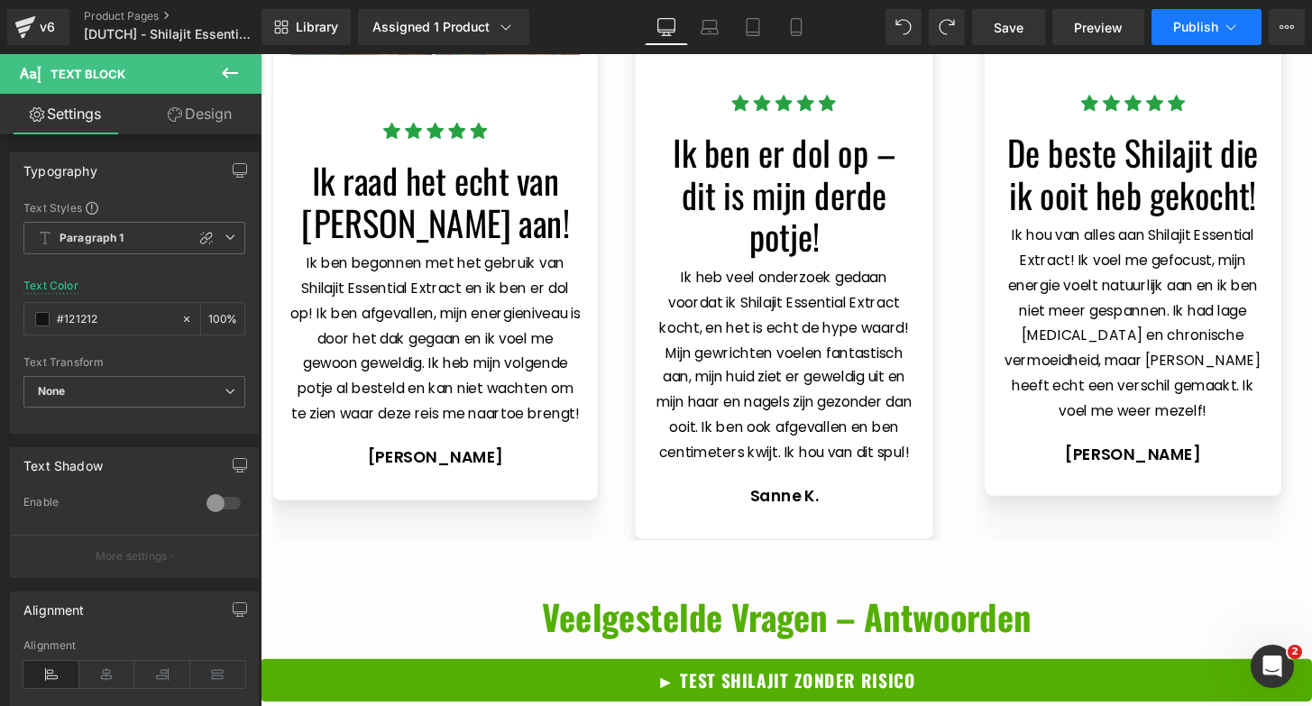
click at [1180, 28] on span "Publish" at bounding box center [1195, 27] width 45 height 14
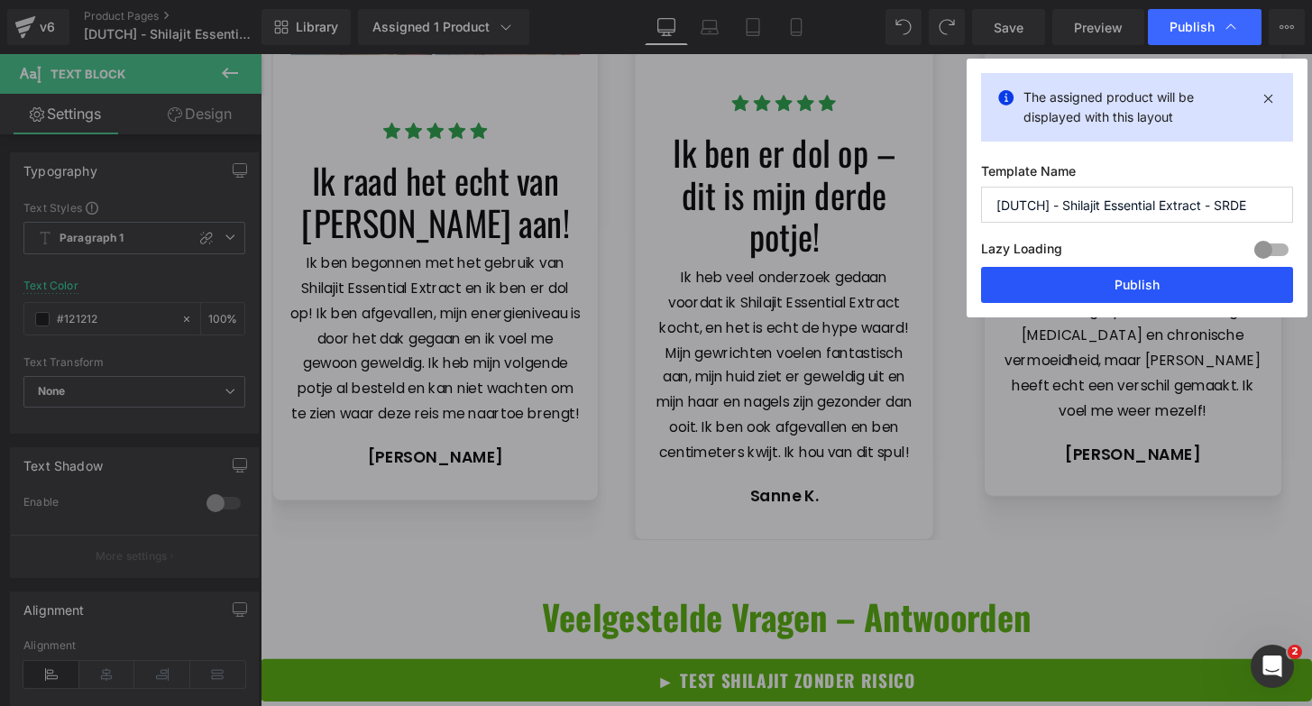
click at [1104, 279] on button "Publish" at bounding box center [1137, 285] width 312 height 36
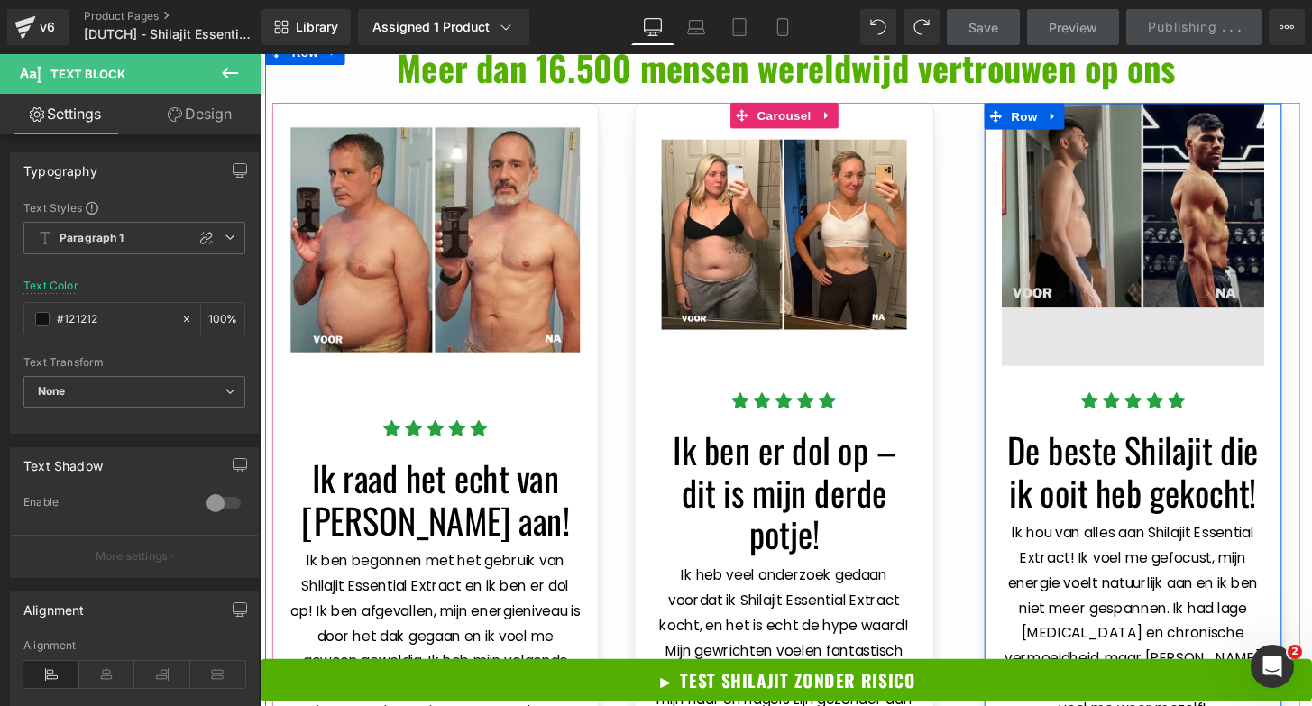
scroll to position [5371, 0]
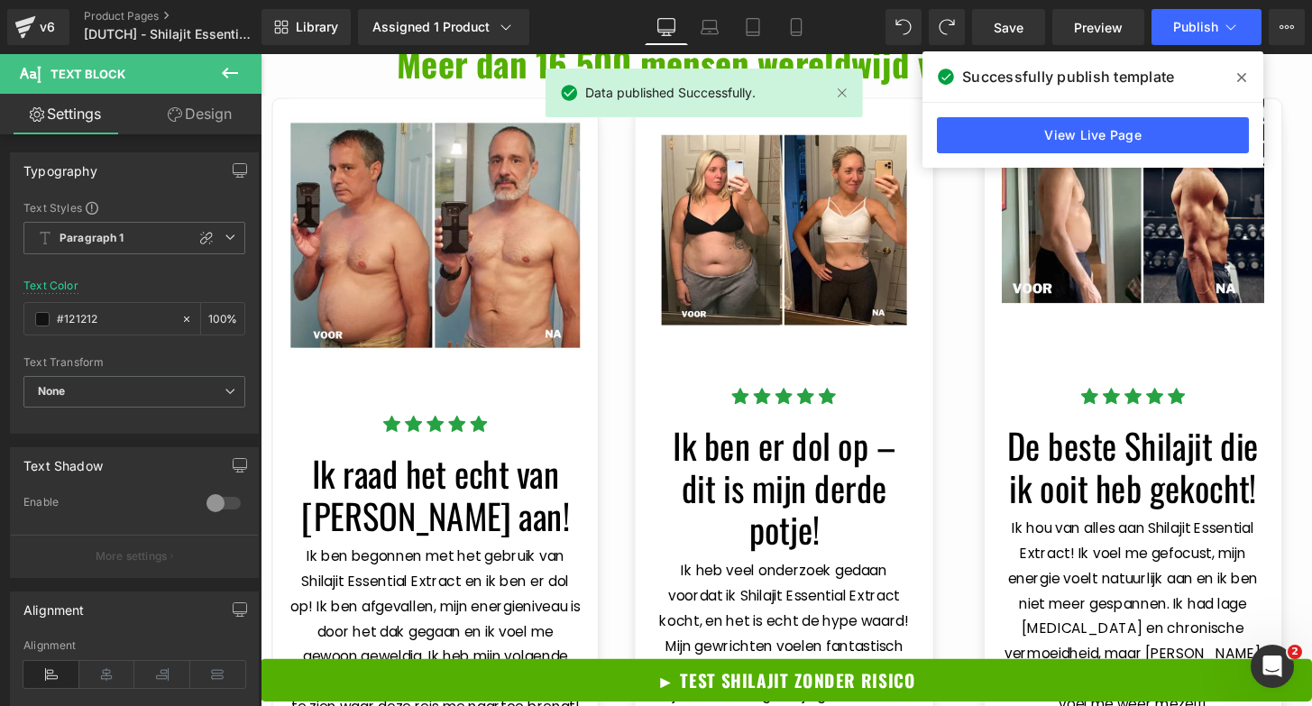
click at [1247, 77] on span at bounding box center [1242, 77] width 29 height 29
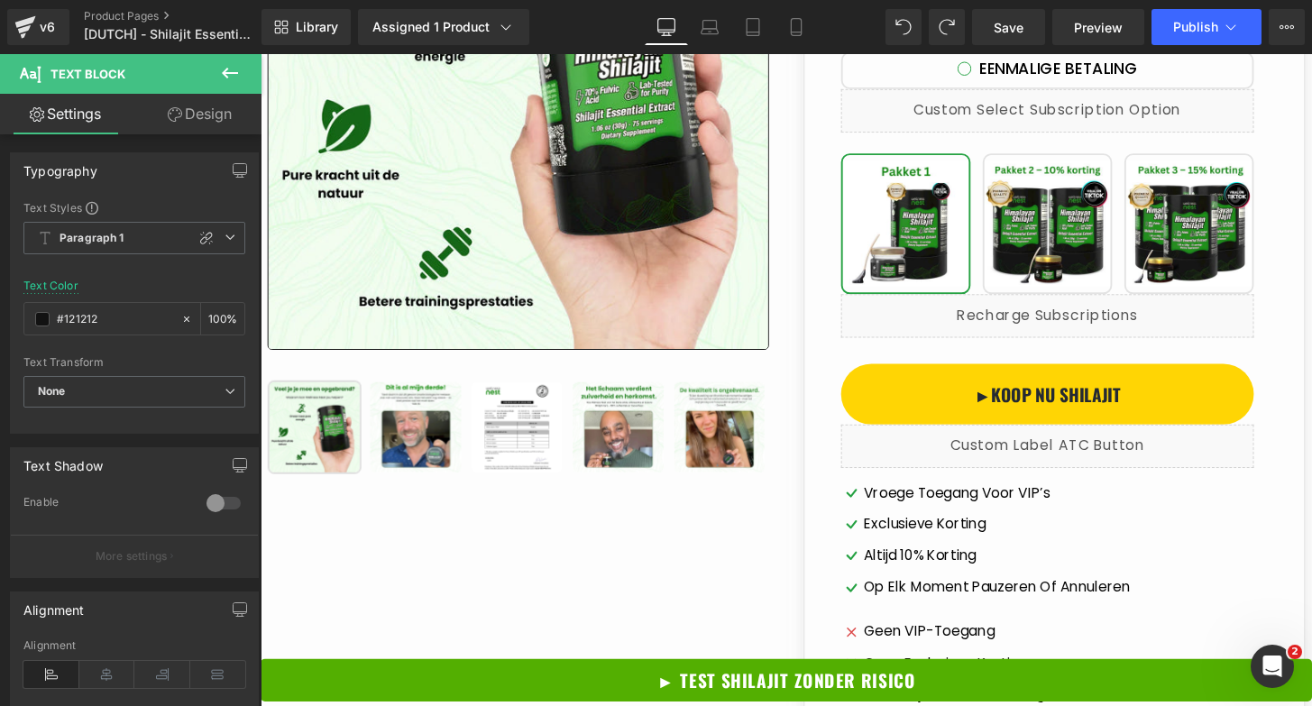
scroll to position [0, 0]
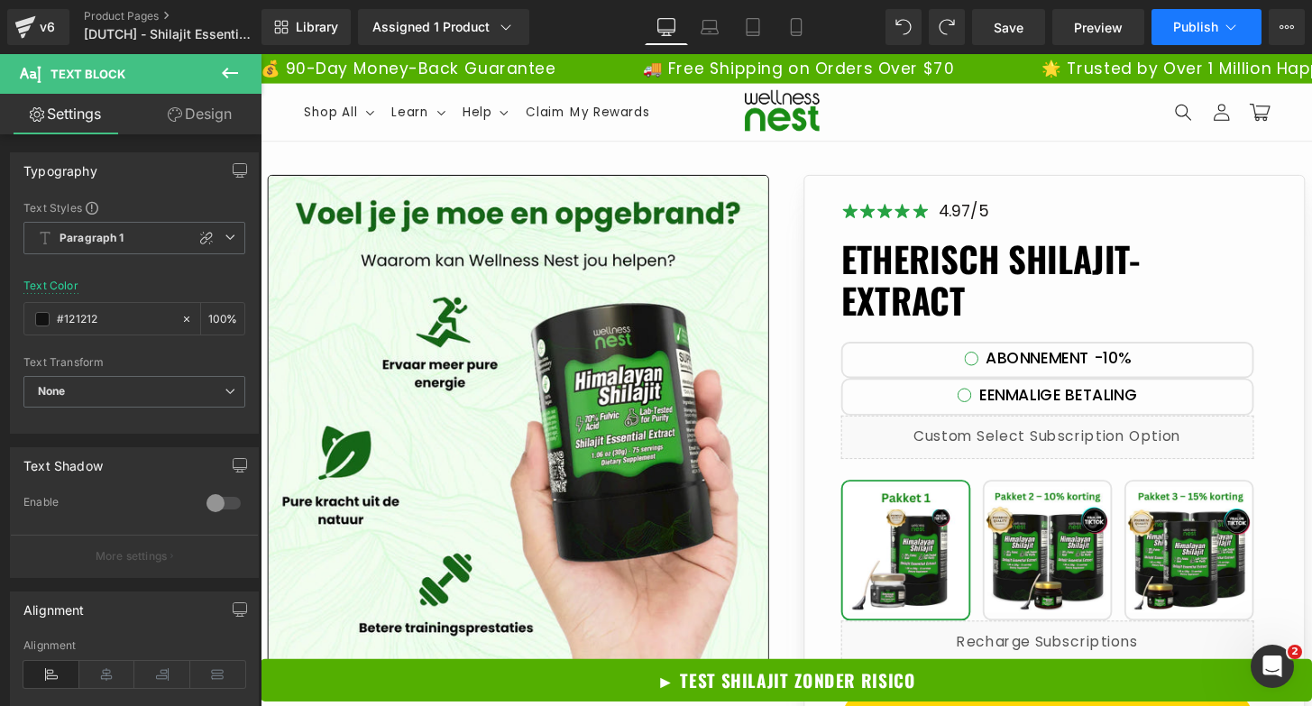
click at [1233, 20] on icon at bounding box center [1231, 27] width 18 height 18
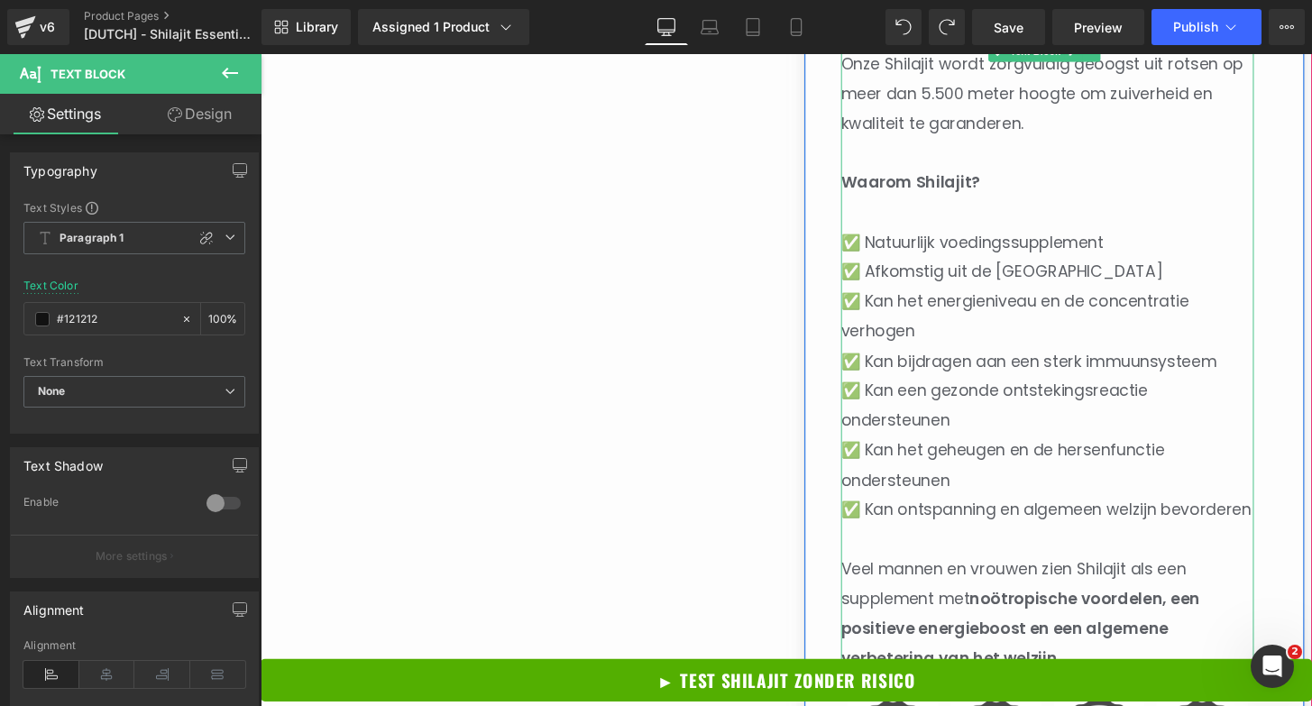
scroll to position [1371, 0]
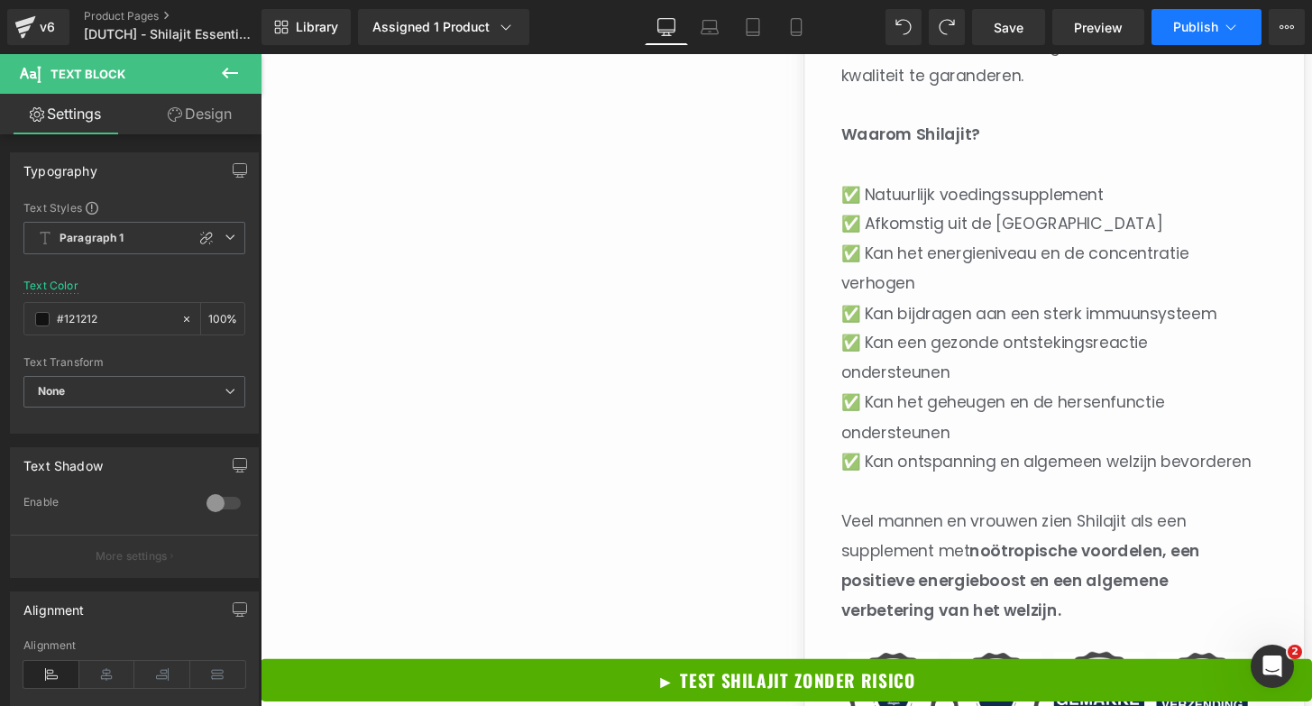
click at [1167, 32] on button "Publish" at bounding box center [1207, 27] width 110 height 36
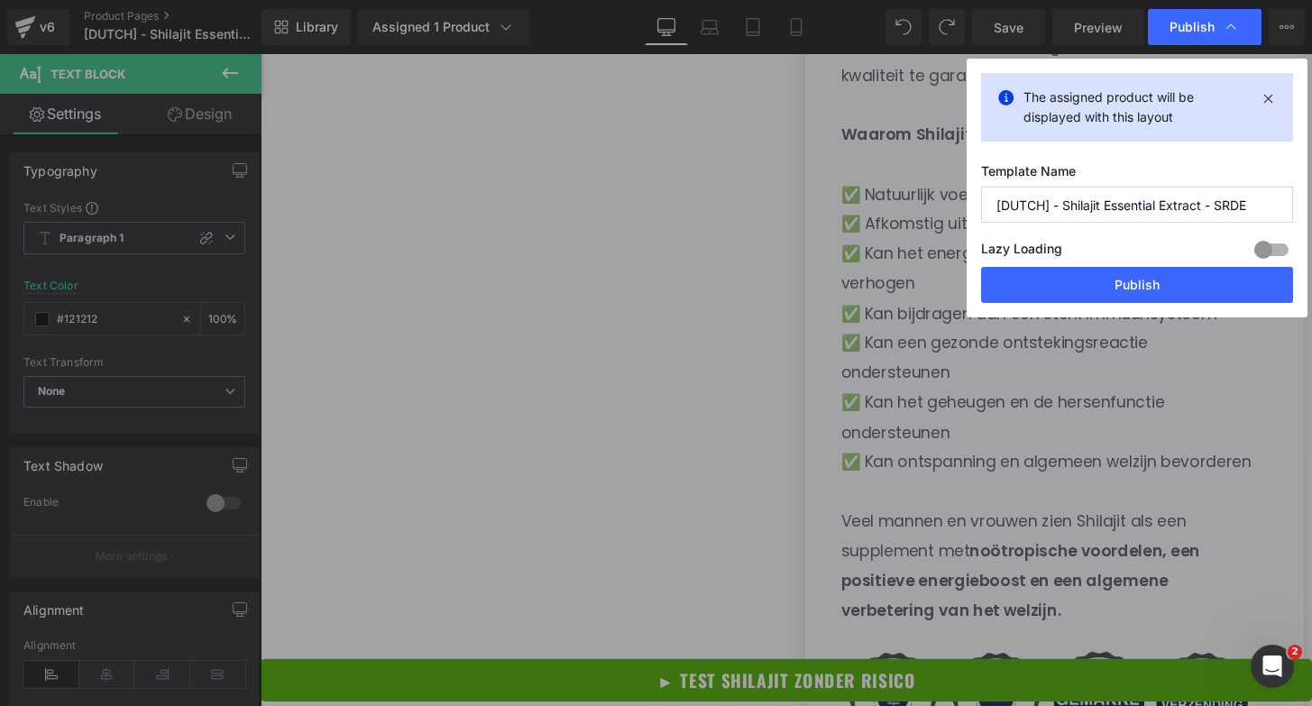
click at [1234, 203] on input "[DUTCH] - Shilajit Essential Extract - SRDE" at bounding box center [1137, 205] width 312 height 36
type input "[DUTCH] - Shilajit Essential Extract - SRNL"
click at [1176, 292] on button "Publish" at bounding box center [1137, 285] width 312 height 36
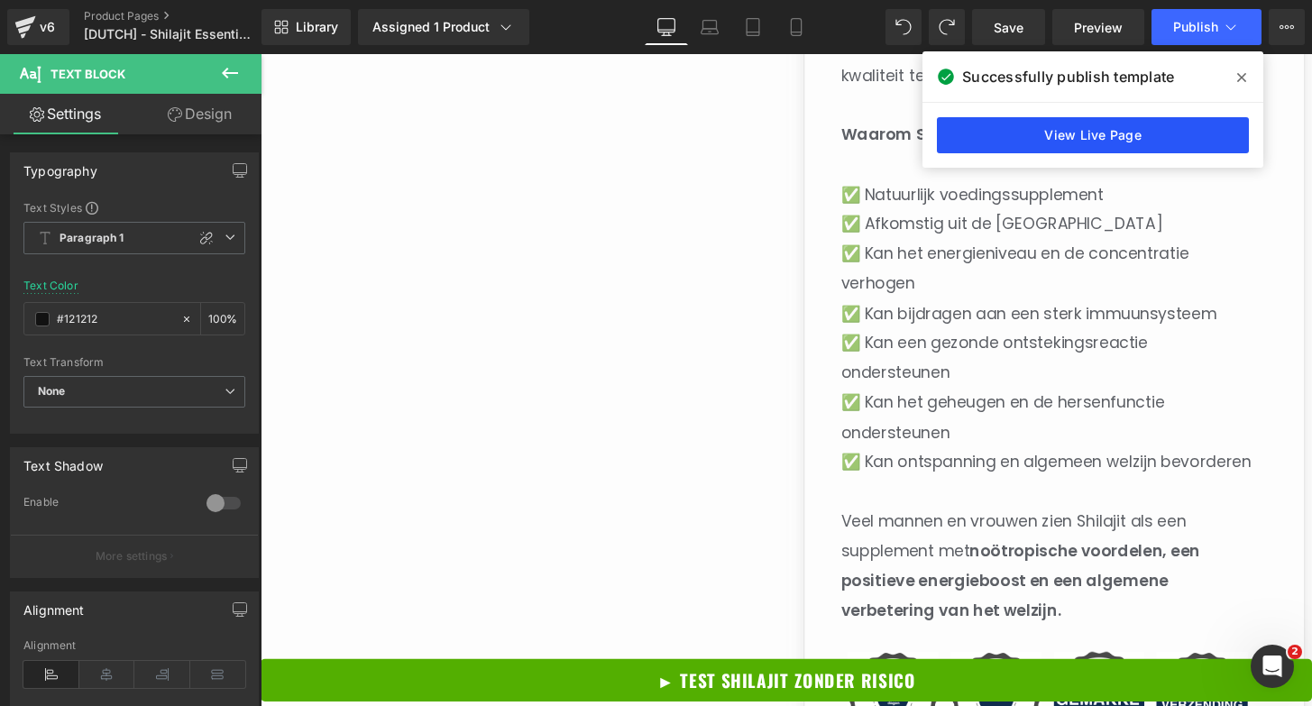
click at [1104, 119] on link "View Live Page" at bounding box center [1093, 135] width 312 height 36
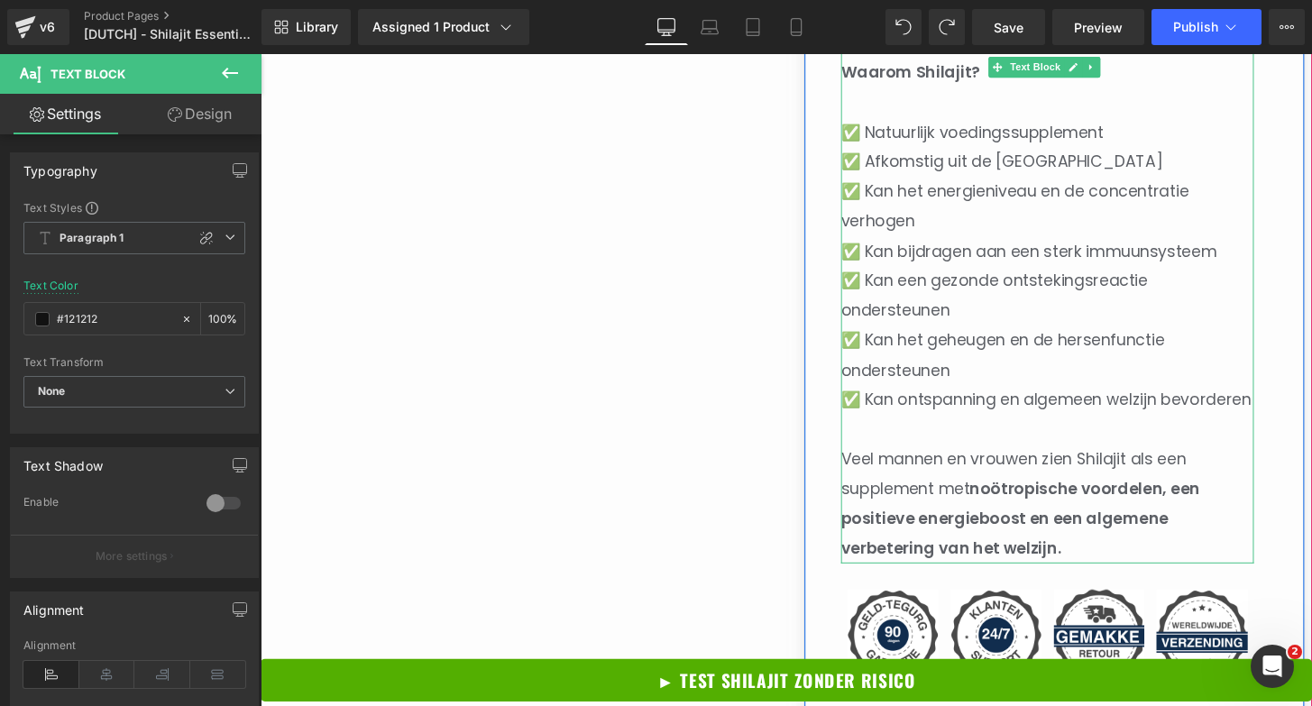
scroll to position [1463, 0]
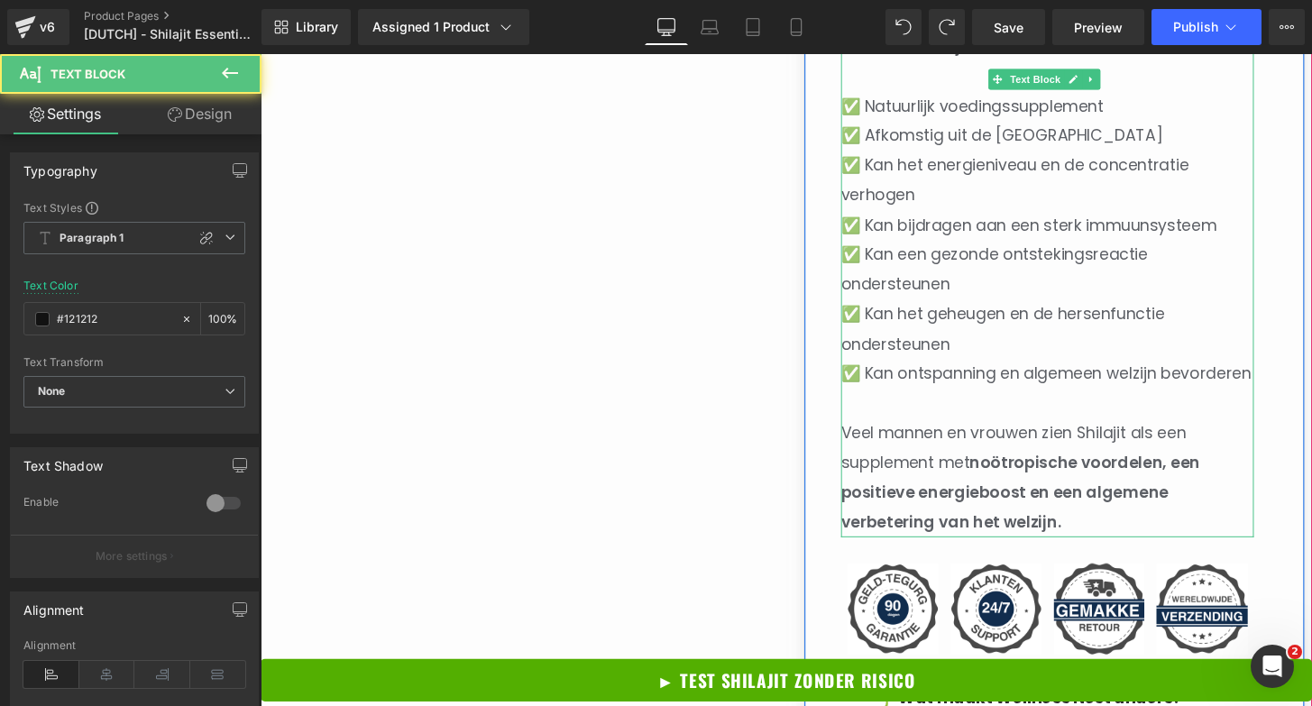
click at [955, 489] on span "Veel mannen en vrouwen zien Shilajit als een supplement met" at bounding box center [1042, 462] width 358 height 53
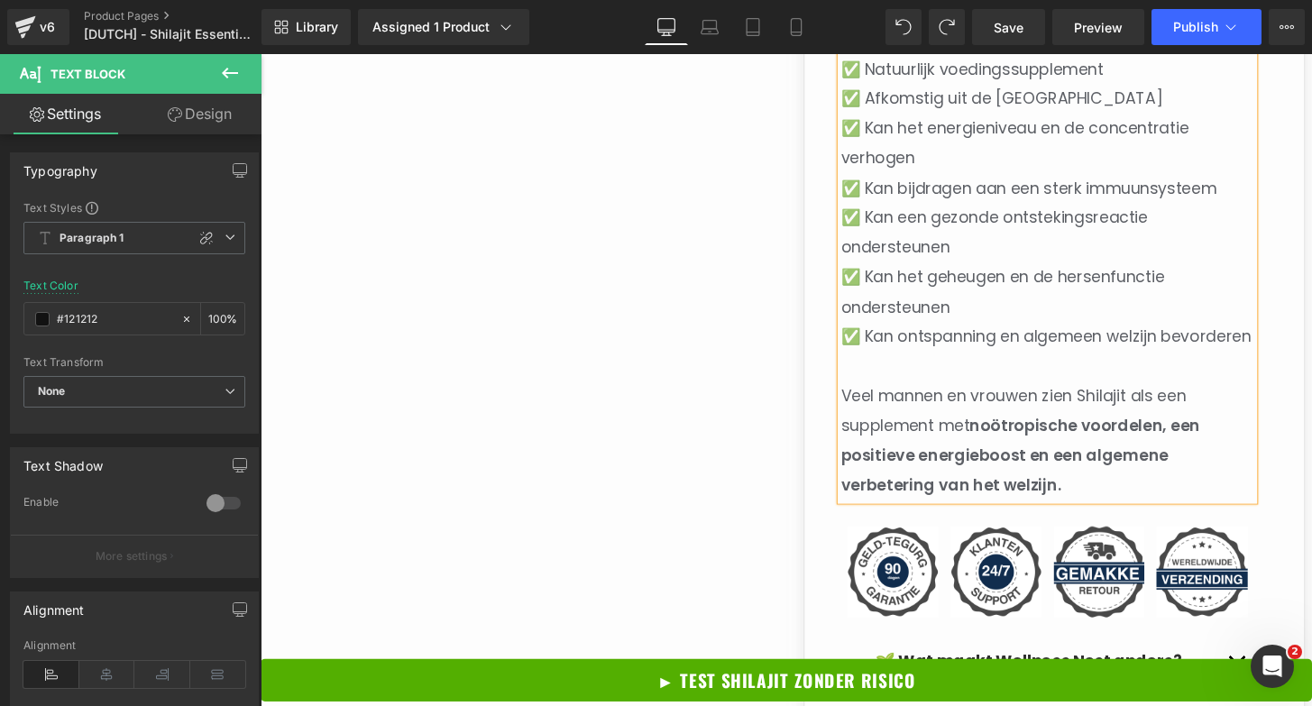
scroll to position [1513, 0]
